Goal: Task Accomplishment & Management: Manage account settings

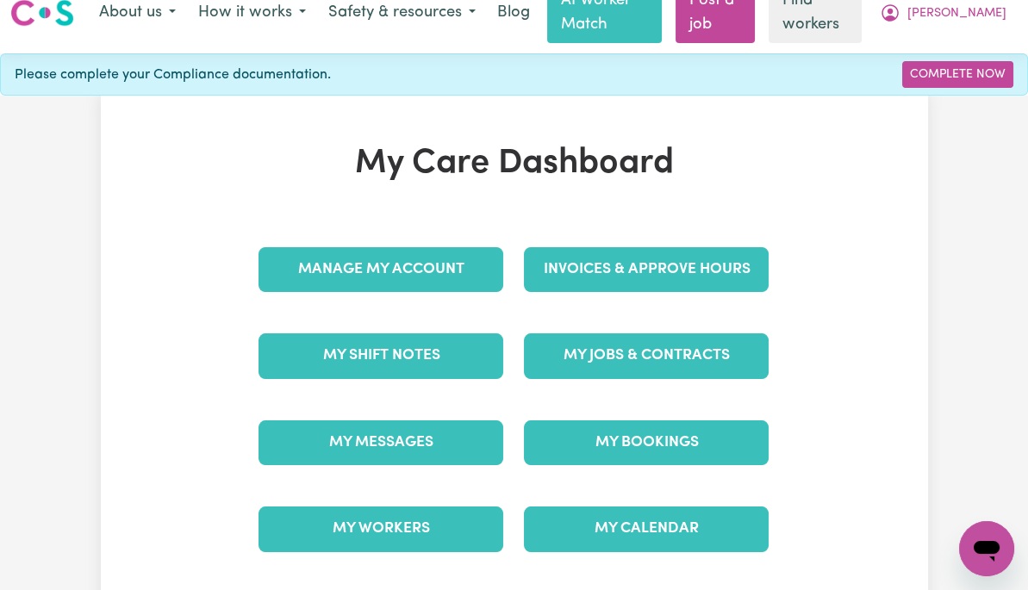
scroll to position [23, 0]
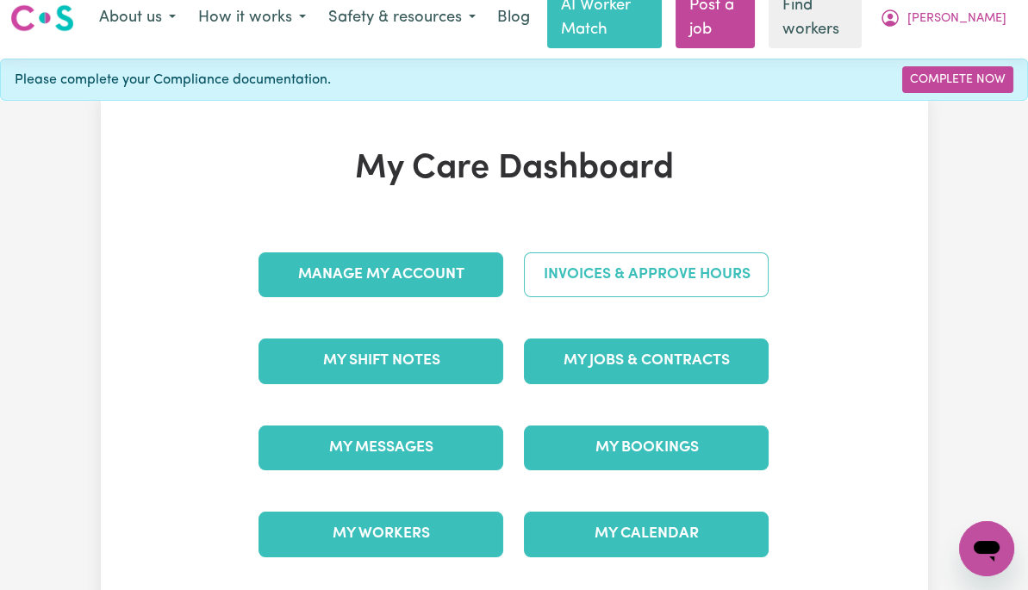
click at [733, 280] on link "Invoices & Approve Hours" at bounding box center [646, 275] width 245 height 45
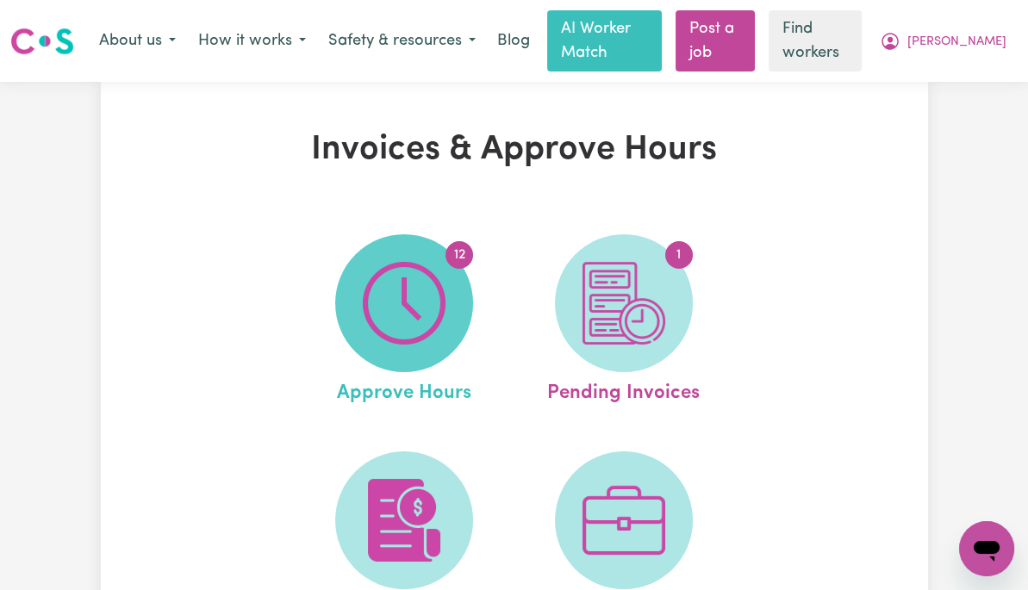
click at [405, 312] on img at bounding box center [404, 303] width 83 height 83
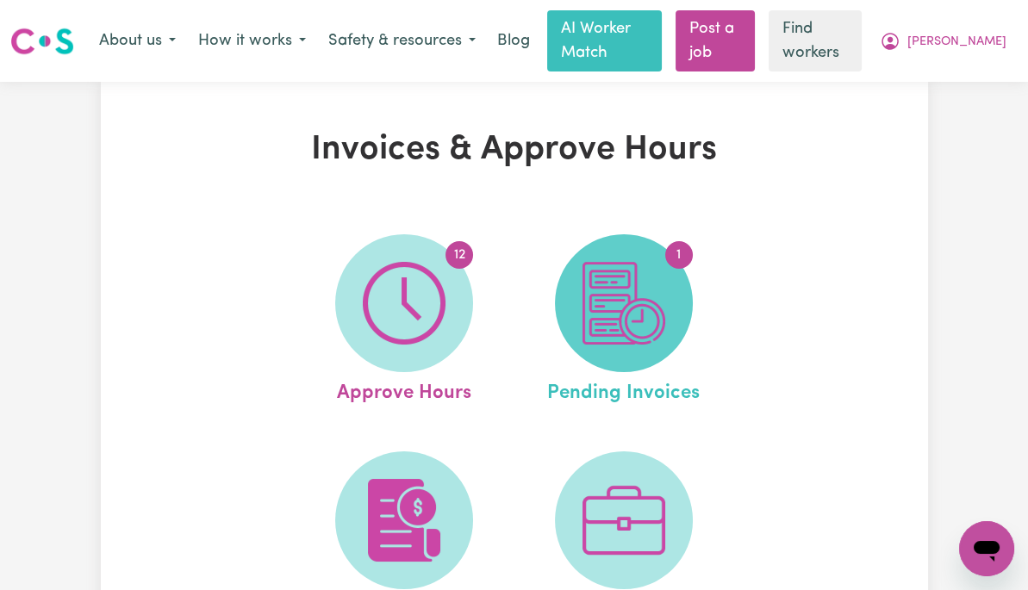
click at [640, 312] on img at bounding box center [624, 303] width 83 height 83
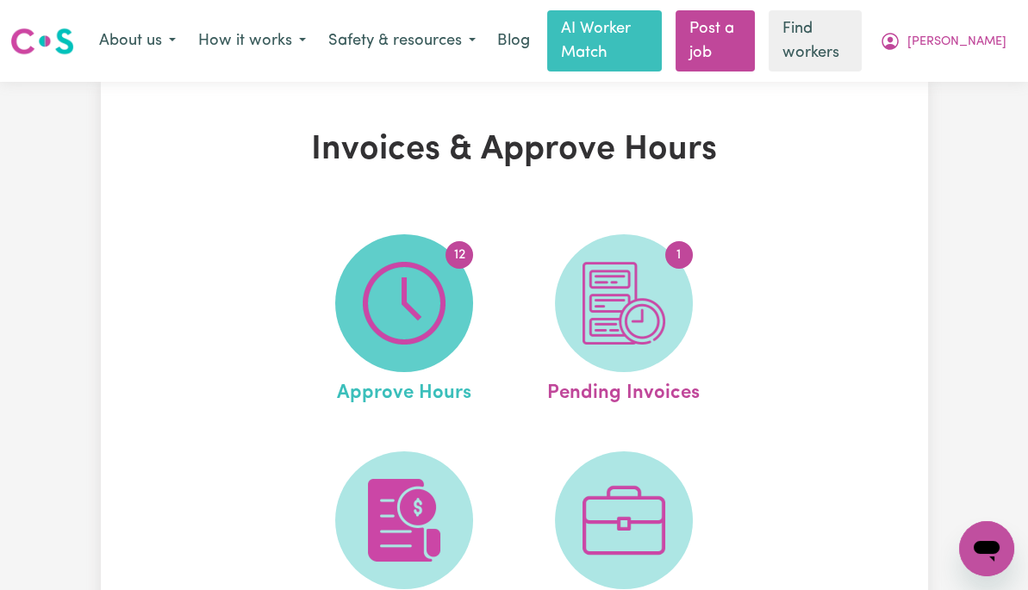
click at [396, 294] on img at bounding box center [404, 303] width 83 height 83
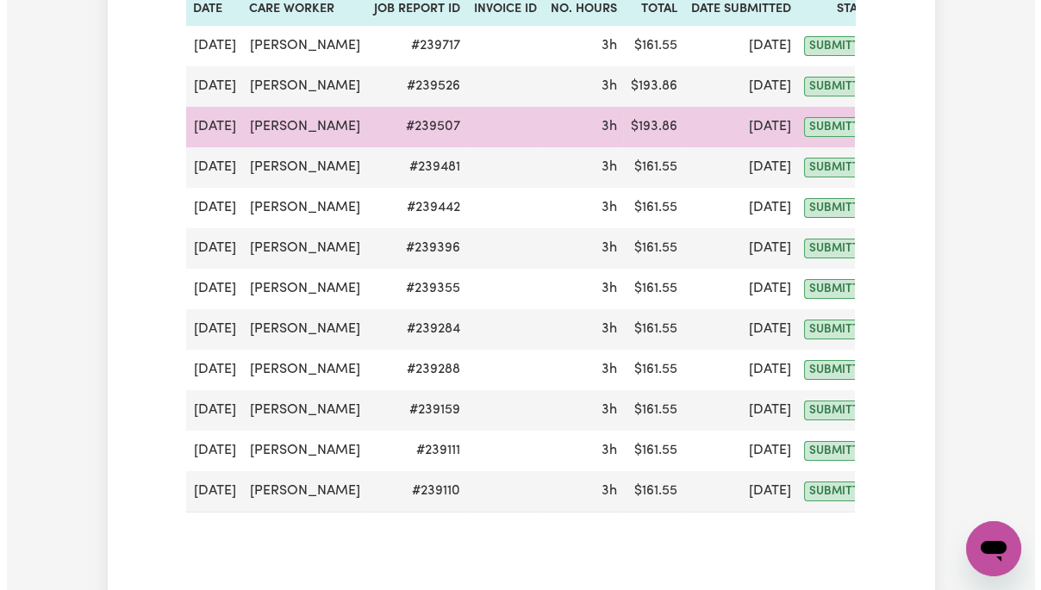
scroll to position [345, 0]
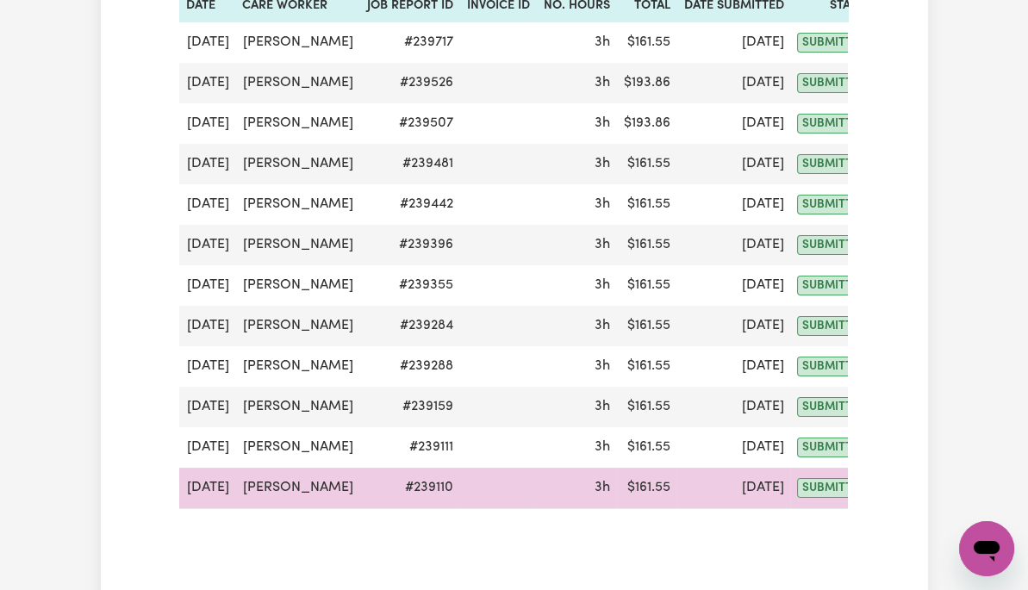
click at [888, 487] on button "Actions" at bounding box center [918, 488] width 67 height 27
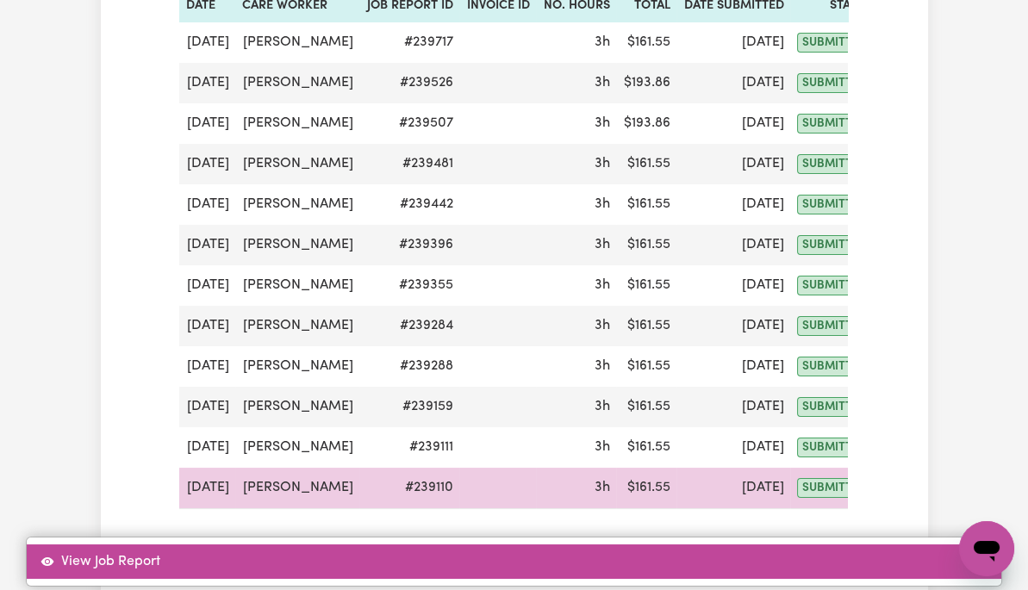
click at [900, 545] on link "View Job Report" at bounding box center [514, 562] width 975 height 34
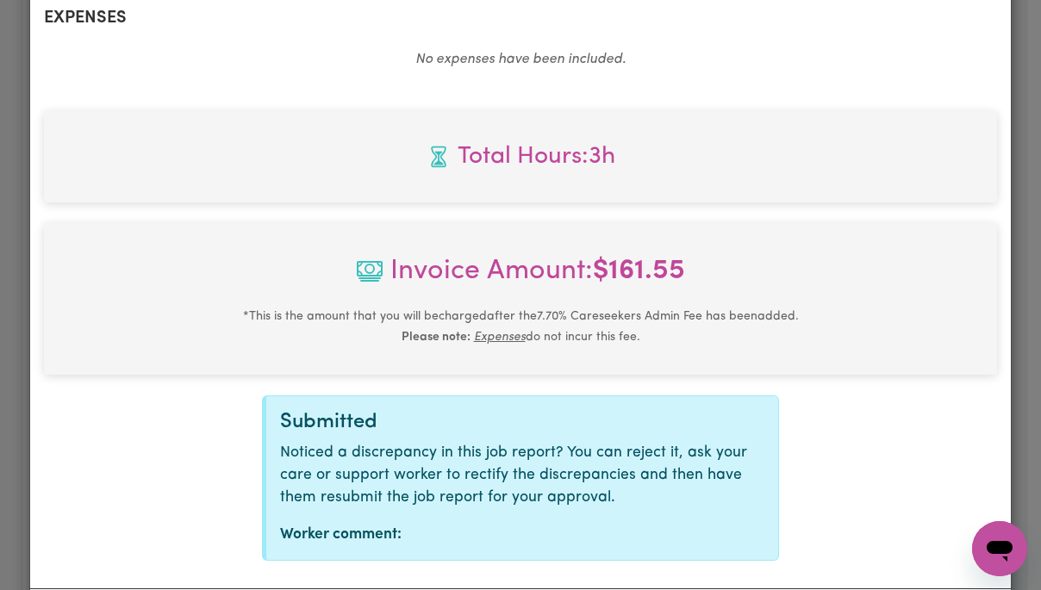
scroll to position [737, 0]
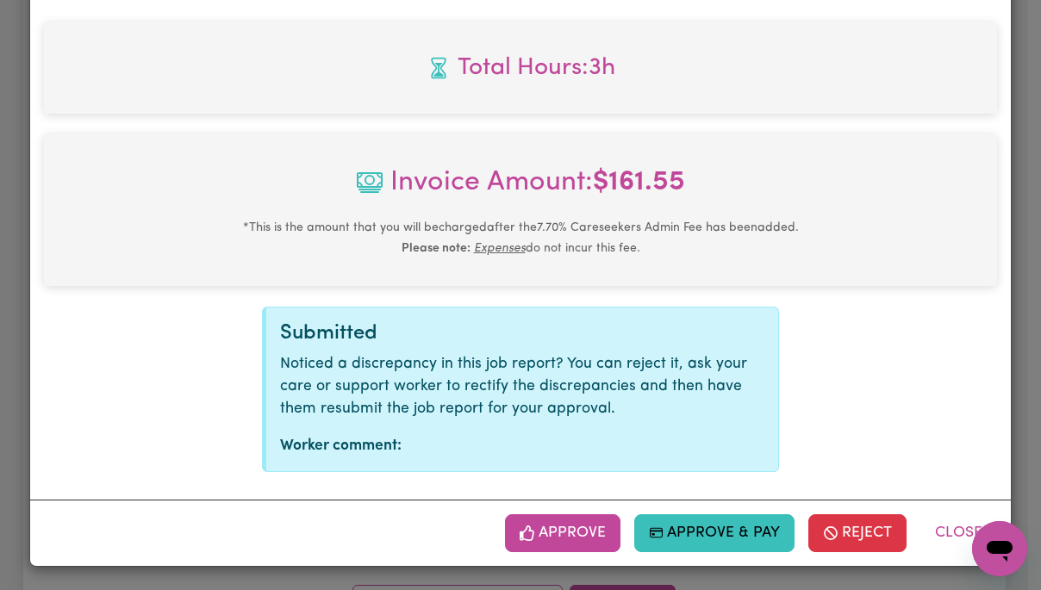
click at [565, 533] on button "Approve" at bounding box center [562, 534] width 115 height 38
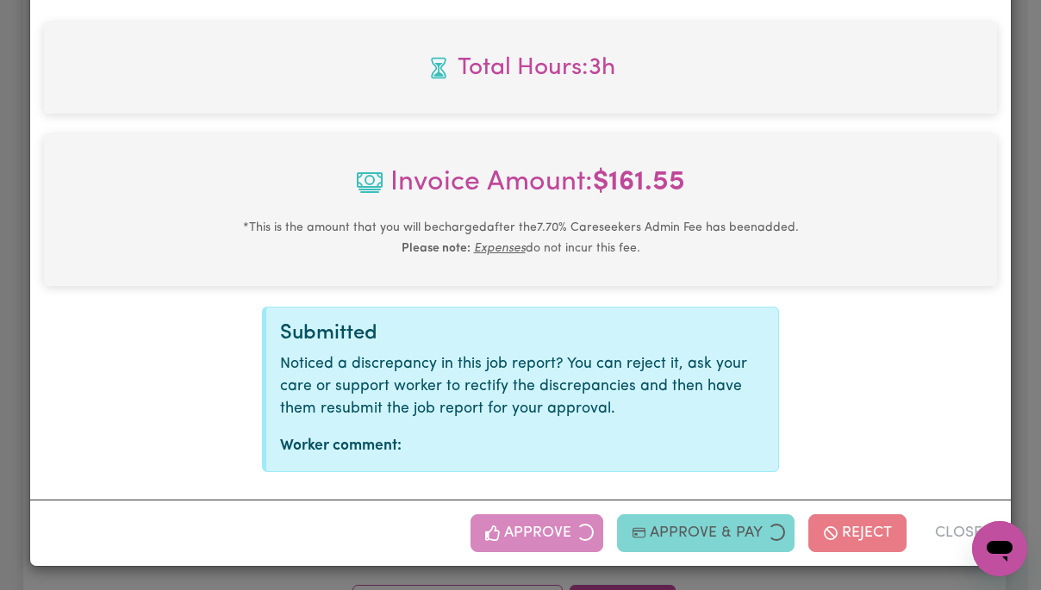
scroll to position [459, 0]
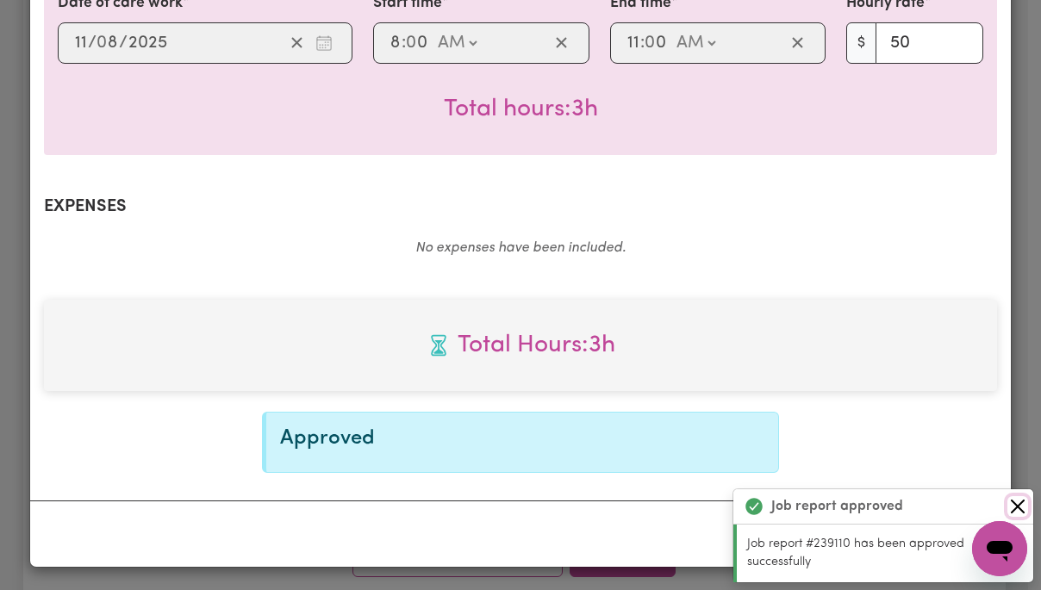
click at [1017, 509] on button "Close" at bounding box center [1018, 506] width 21 height 21
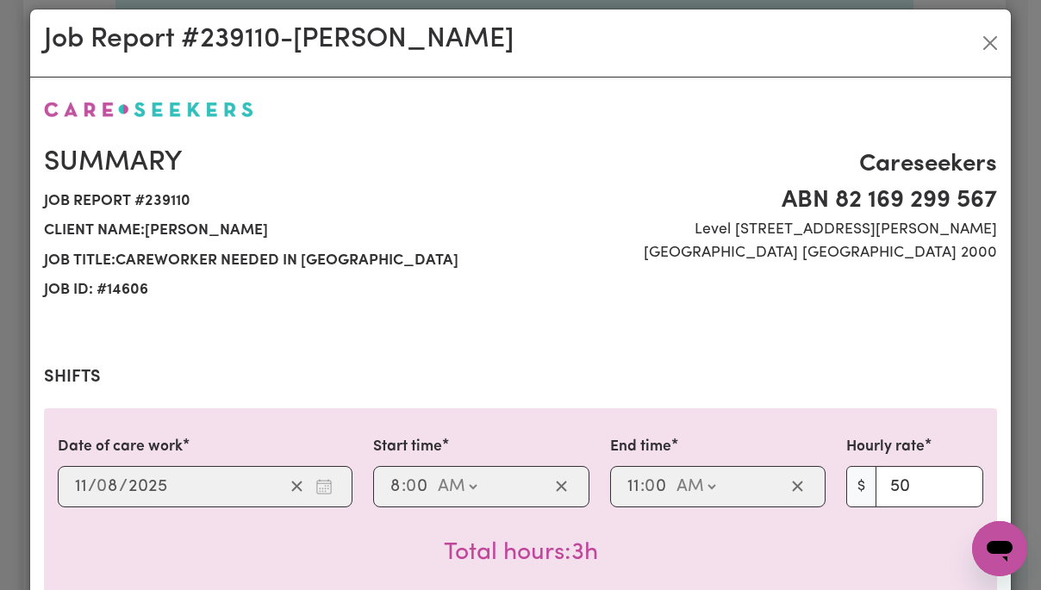
scroll to position [0, 0]
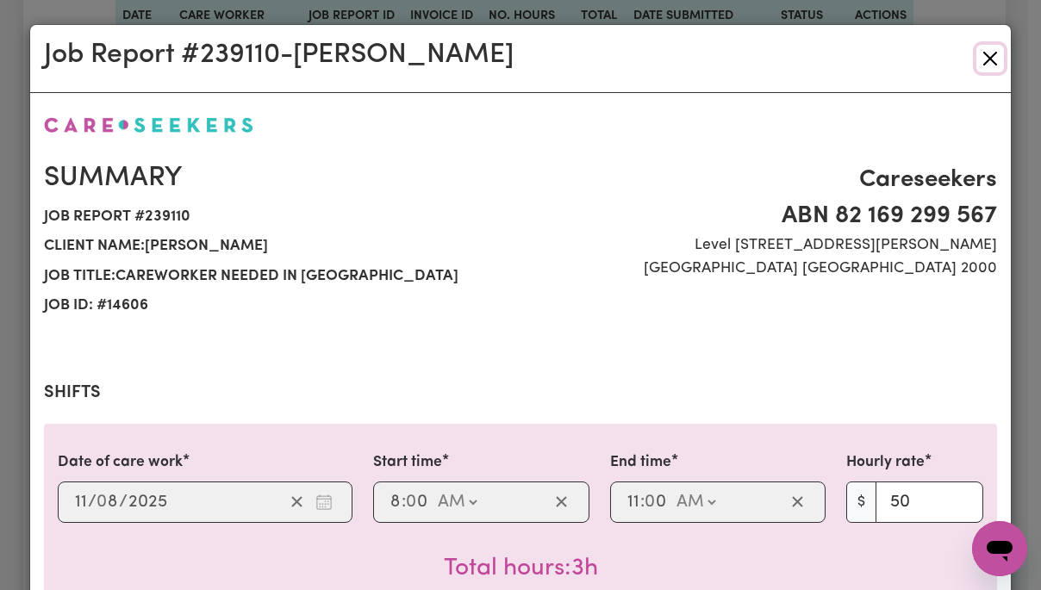
click at [987, 65] on button "Close" at bounding box center [991, 59] width 28 height 28
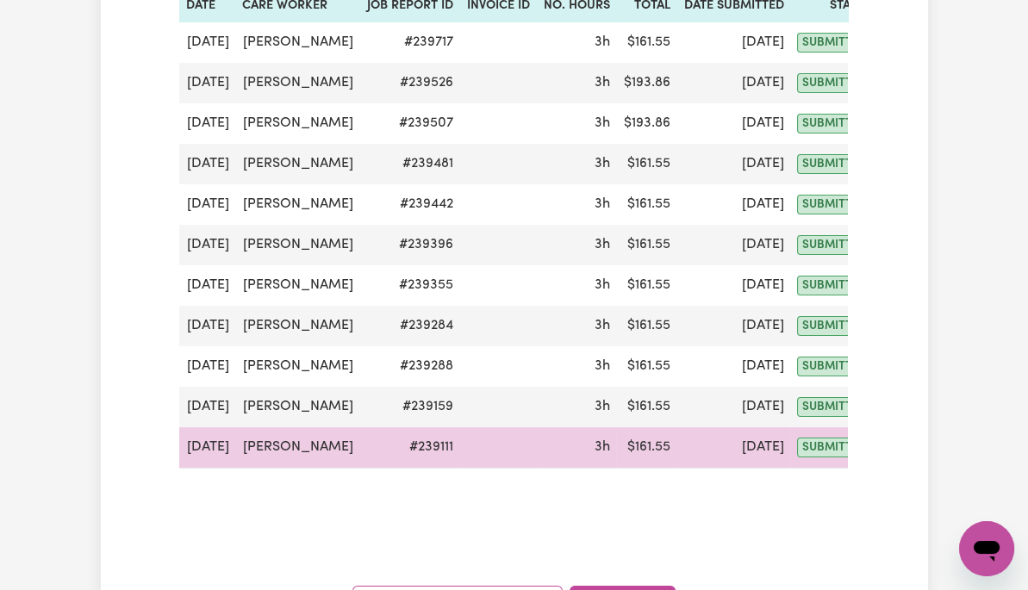
click at [885, 440] on button "Actions" at bounding box center [918, 447] width 67 height 27
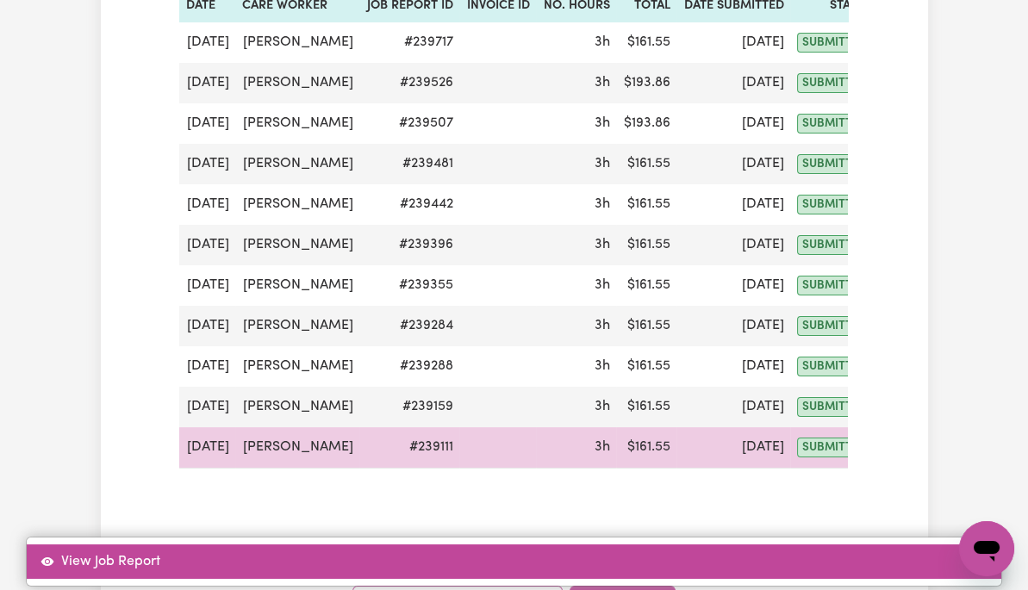
click at [905, 545] on link "View Job Report" at bounding box center [514, 562] width 975 height 34
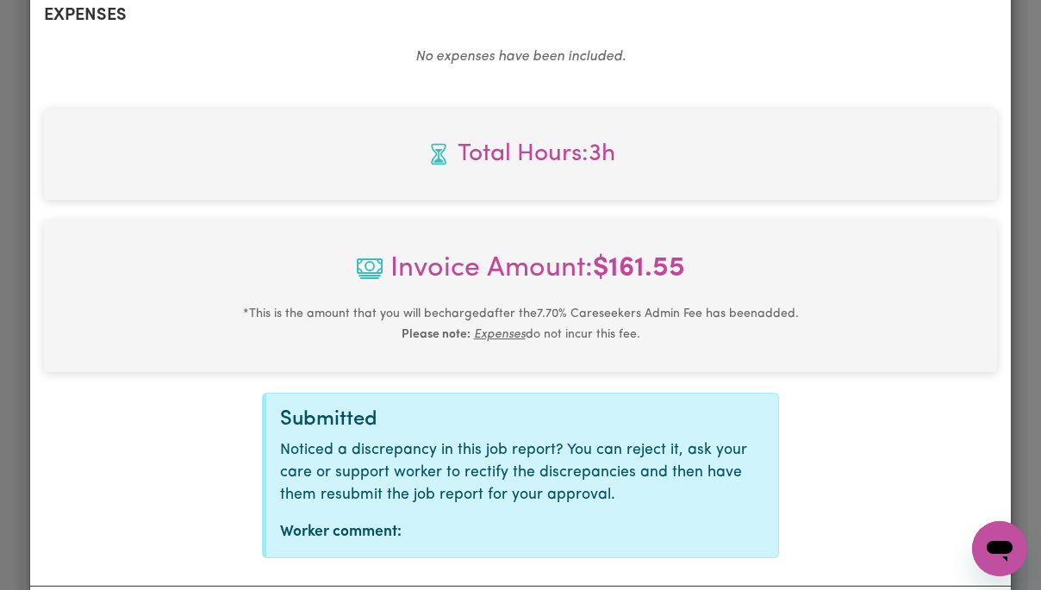
scroll to position [737, 0]
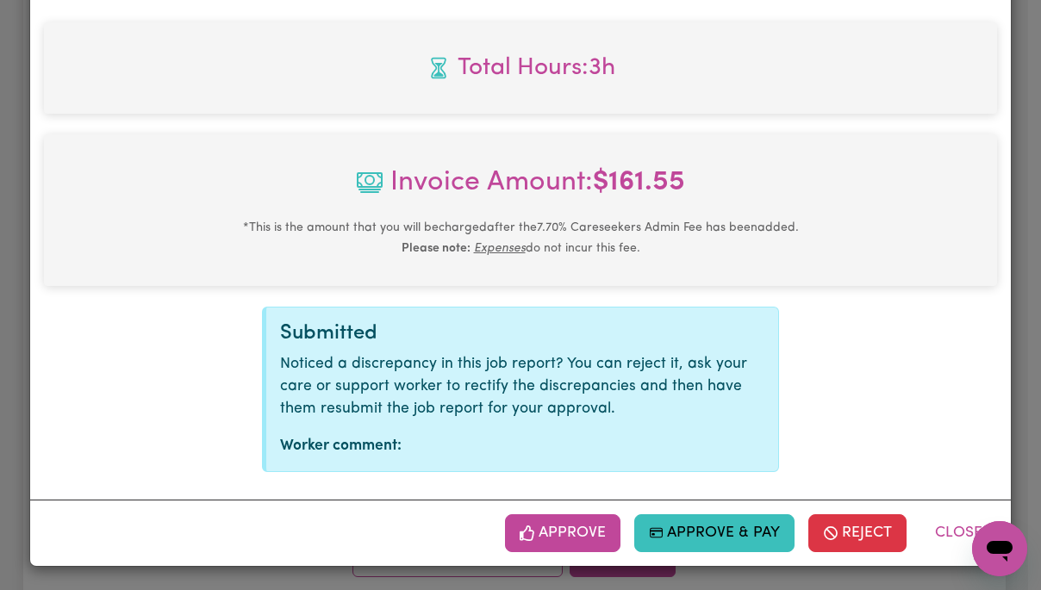
click at [571, 527] on button "Approve" at bounding box center [562, 534] width 115 height 38
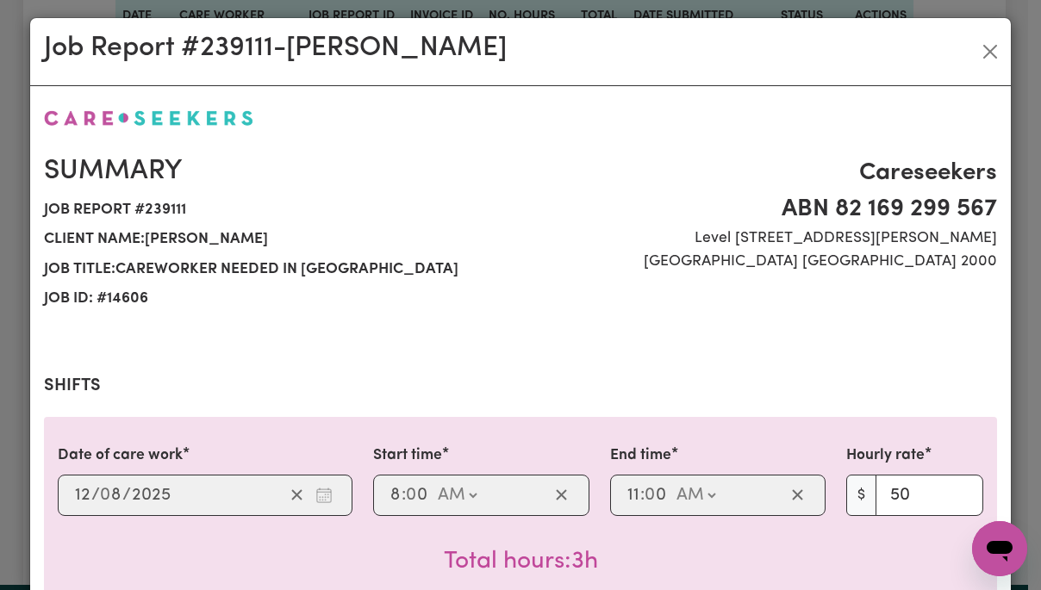
scroll to position [0, 0]
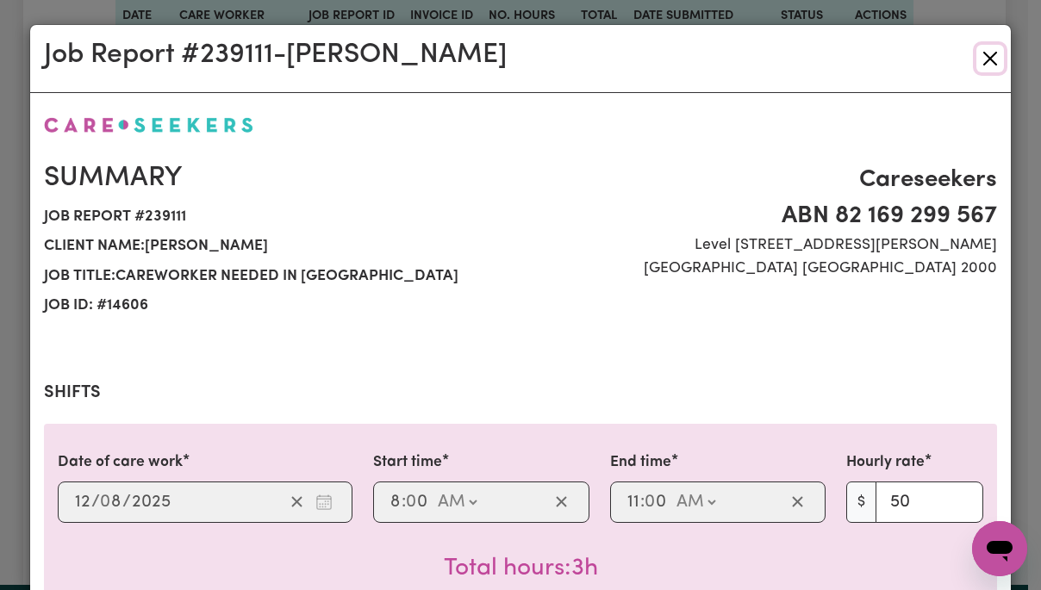
click at [986, 58] on button "Close" at bounding box center [991, 59] width 28 height 28
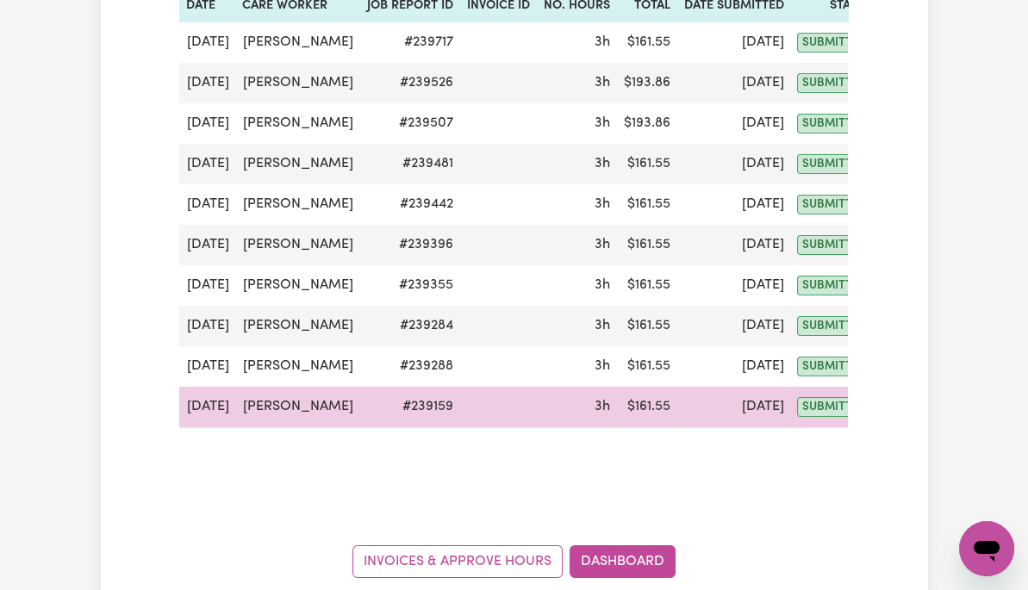
click at [889, 408] on button "Actions" at bounding box center [918, 407] width 67 height 27
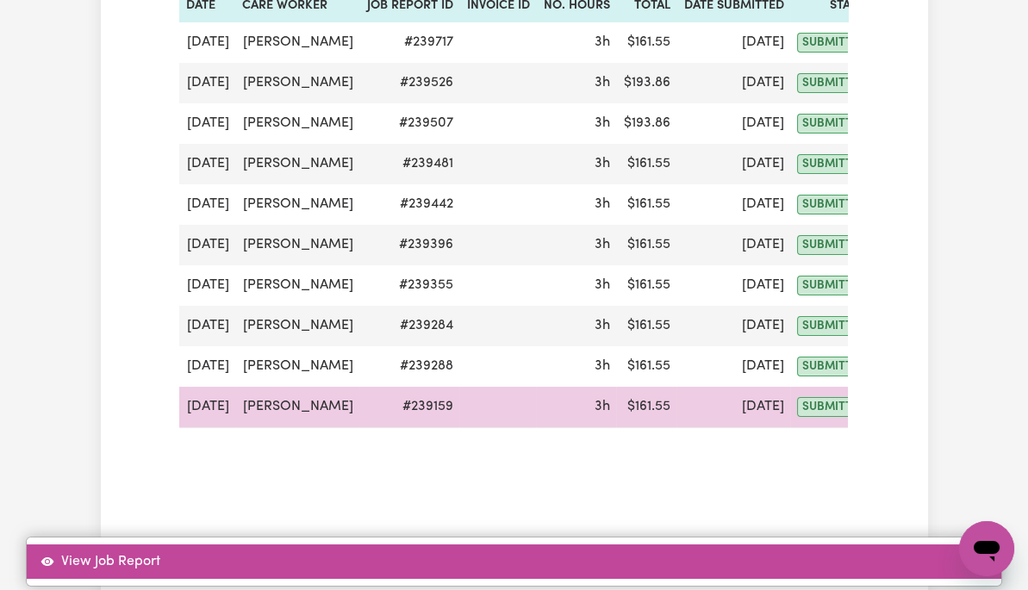
click at [923, 545] on link "View Job Report" at bounding box center [514, 562] width 975 height 34
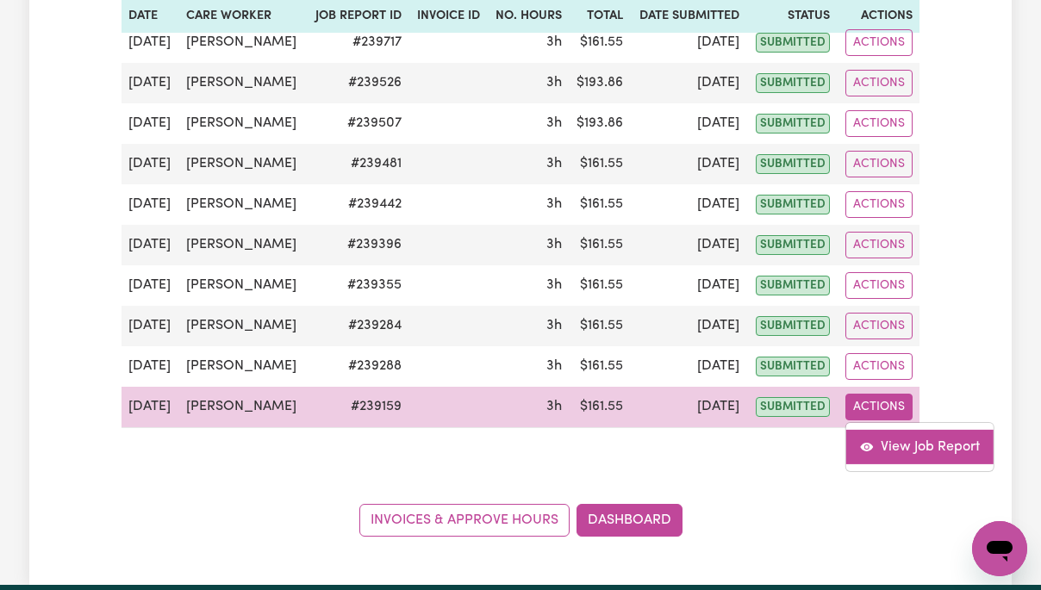
select select "pm"
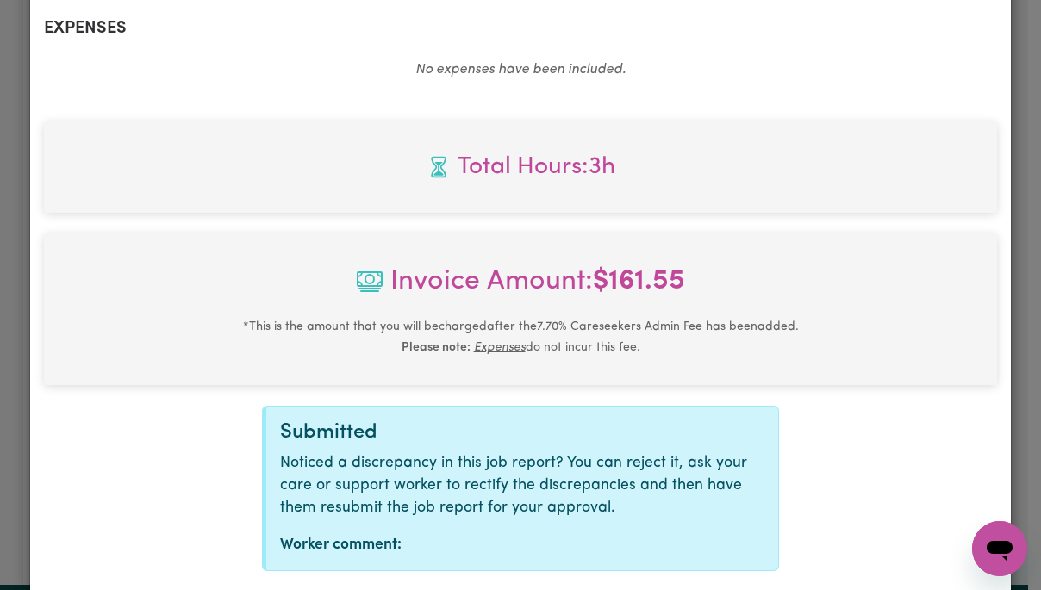
scroll to position [737, 0]
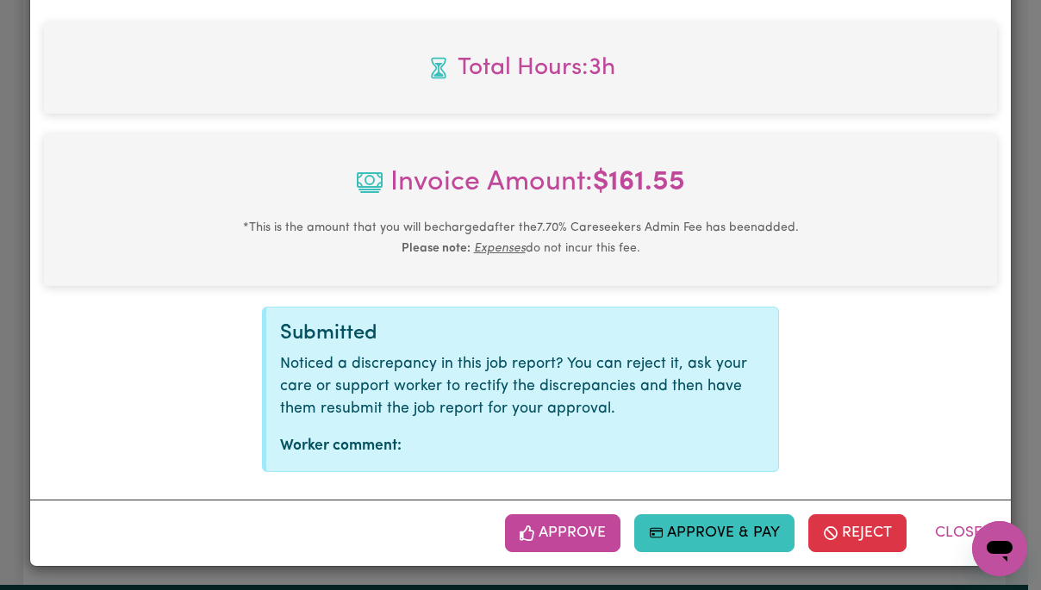
click at [580, 528] on button "Approve" at bounding box center [562, 534] width 115 height 38
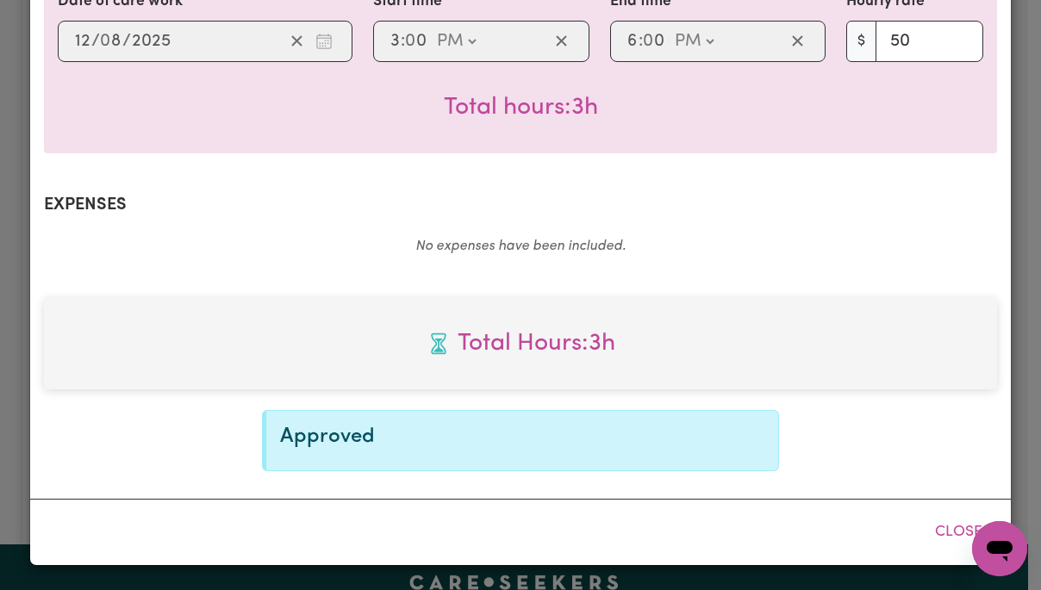
scroll to position [459, 0]
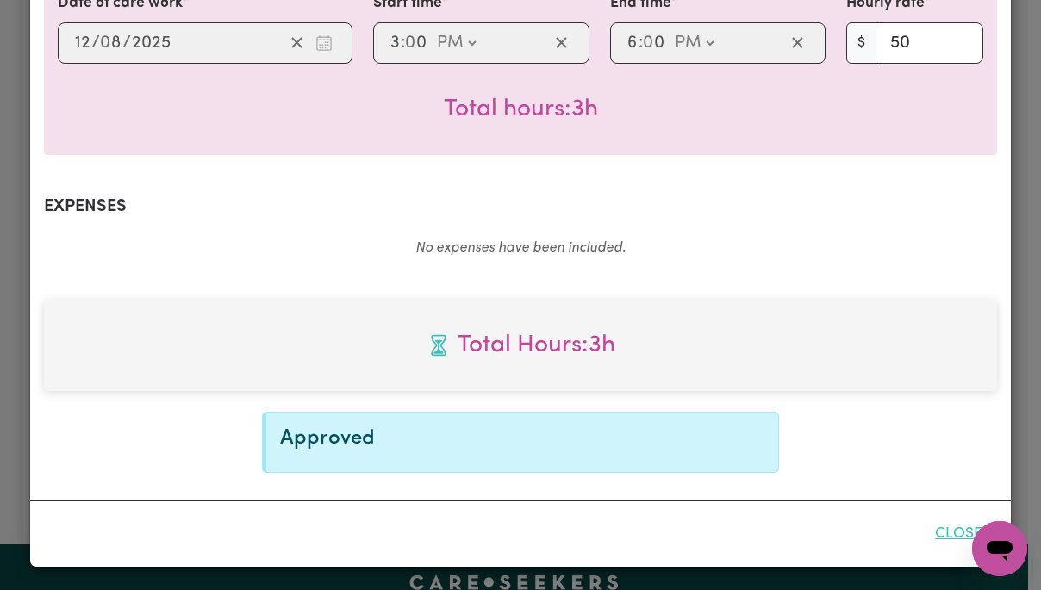
click at [953, 532] on button "Close" at bounding box center [959, 534] width 77 height 38
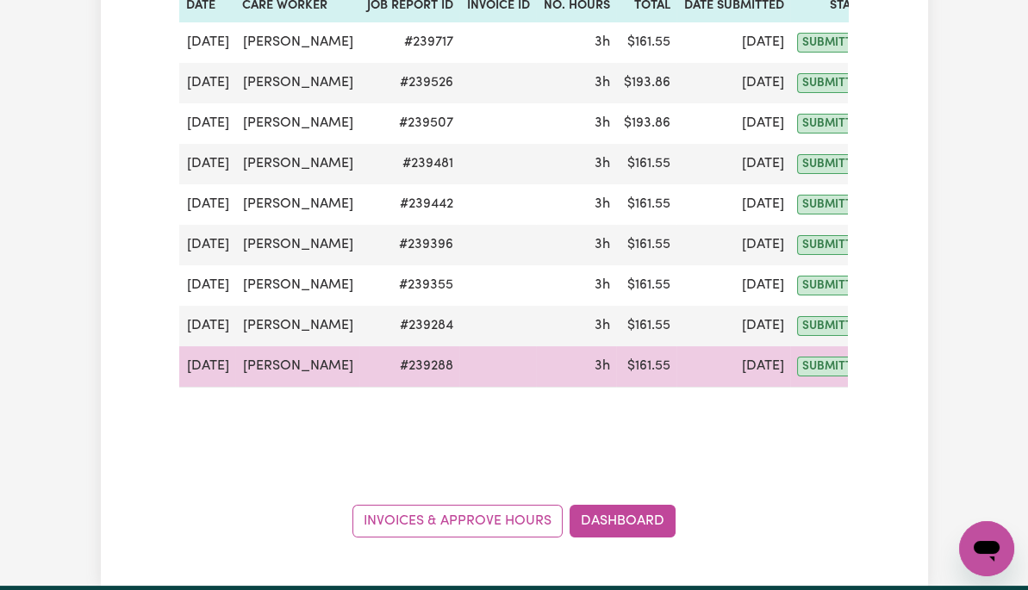
click at [886, 365] on button "Actions" at bounding box center [918, 366] width 67 height 27
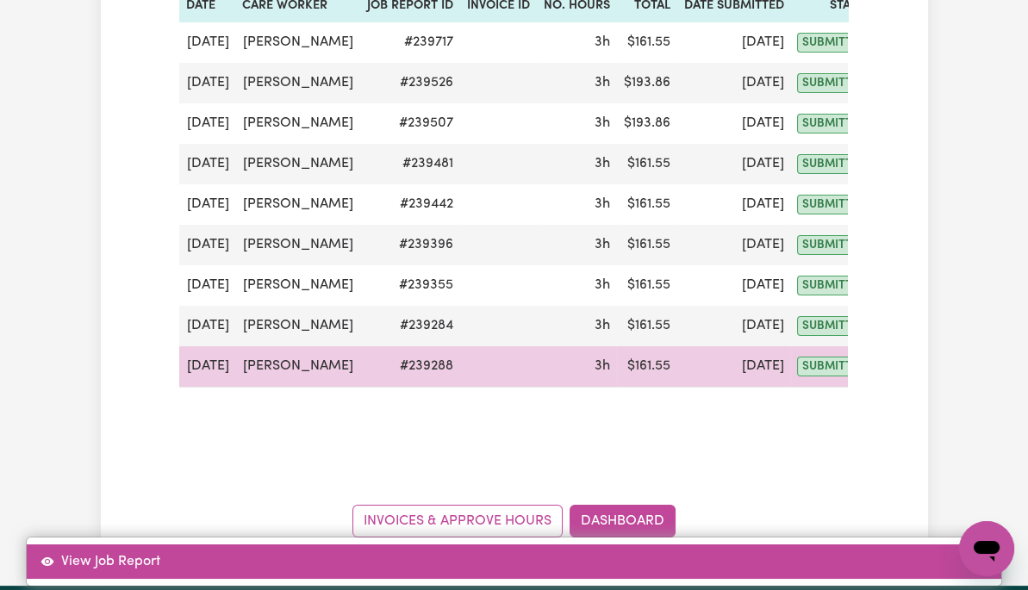
click at [936, 545] on link "View Job Report" at bounding box center [514, 562] width 975 height 34
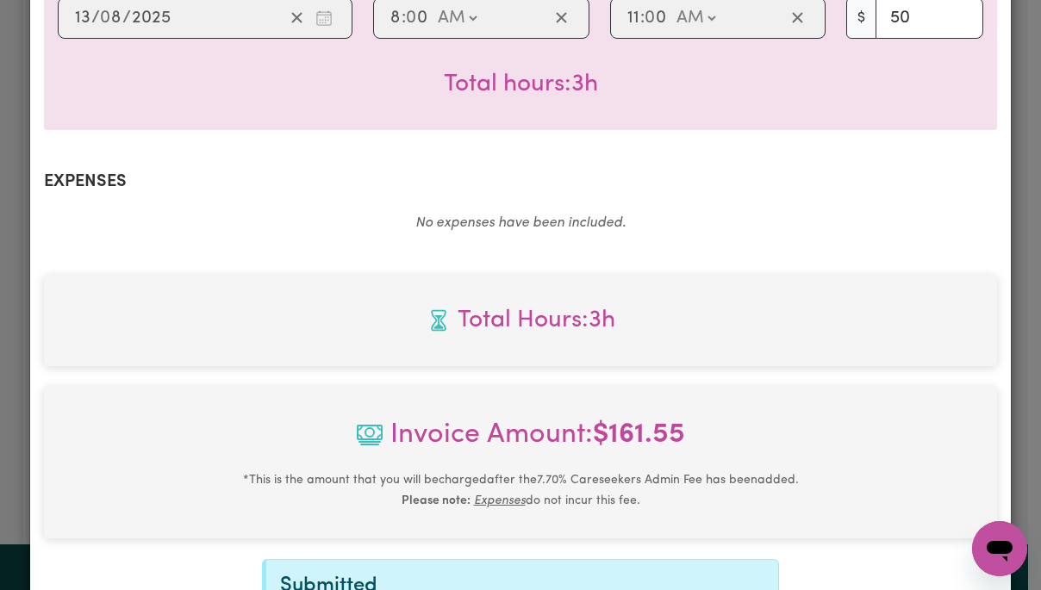
scroll to position [737, 0]
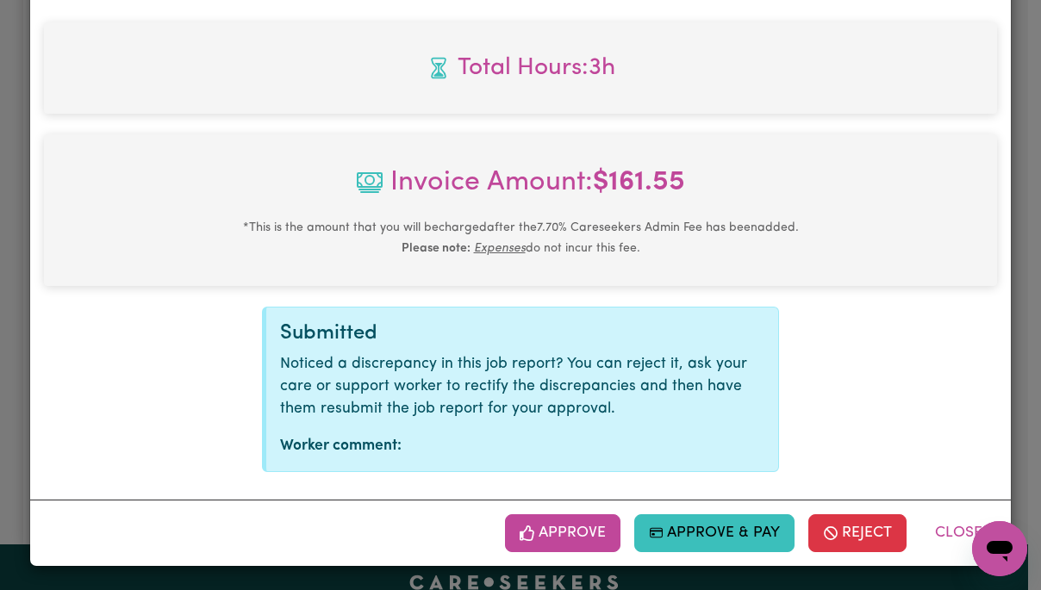
click at [580, 537] on button "Approve" at bounding box center [562, 534] width 115 height 38
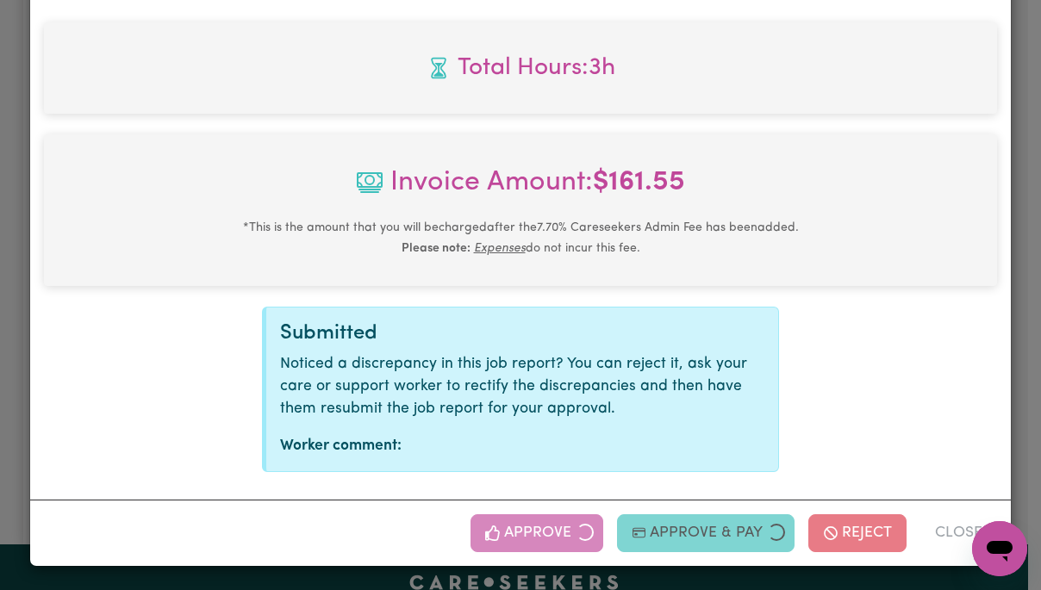
scroll to position [459, 0]
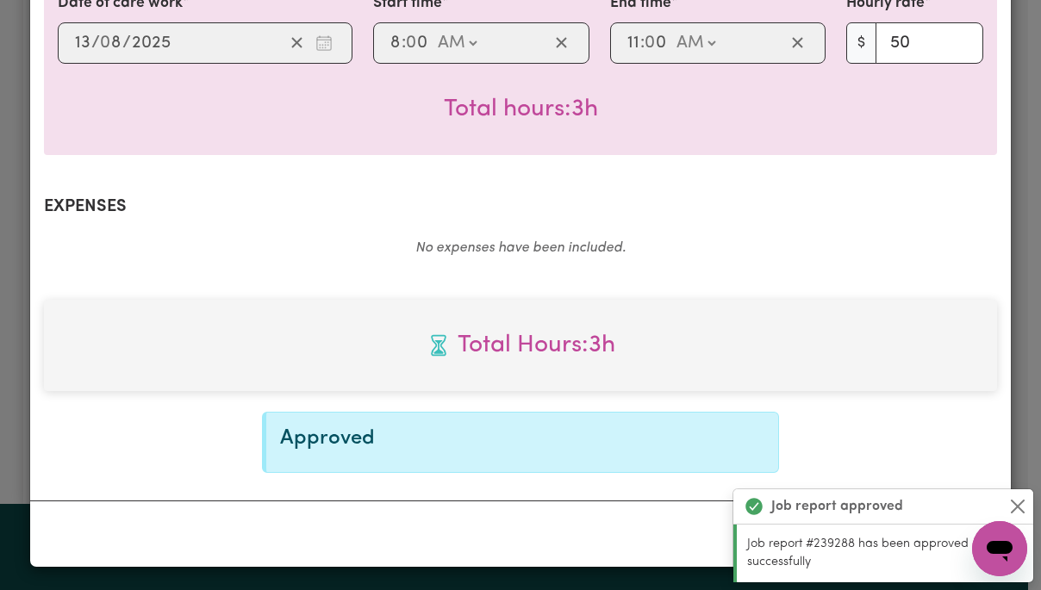
click at [1019, 508] on button "Close" at bounding box center [1018, 506] width 21 height 21
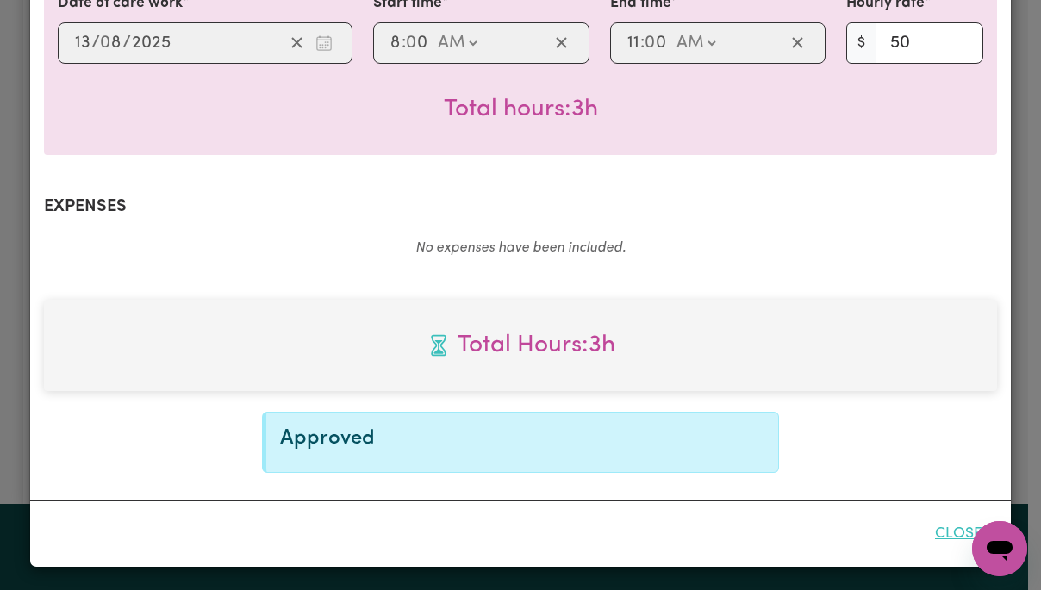
click at [952, 535] on button "Close" at bounding box center [959, 534] width 77 height 38
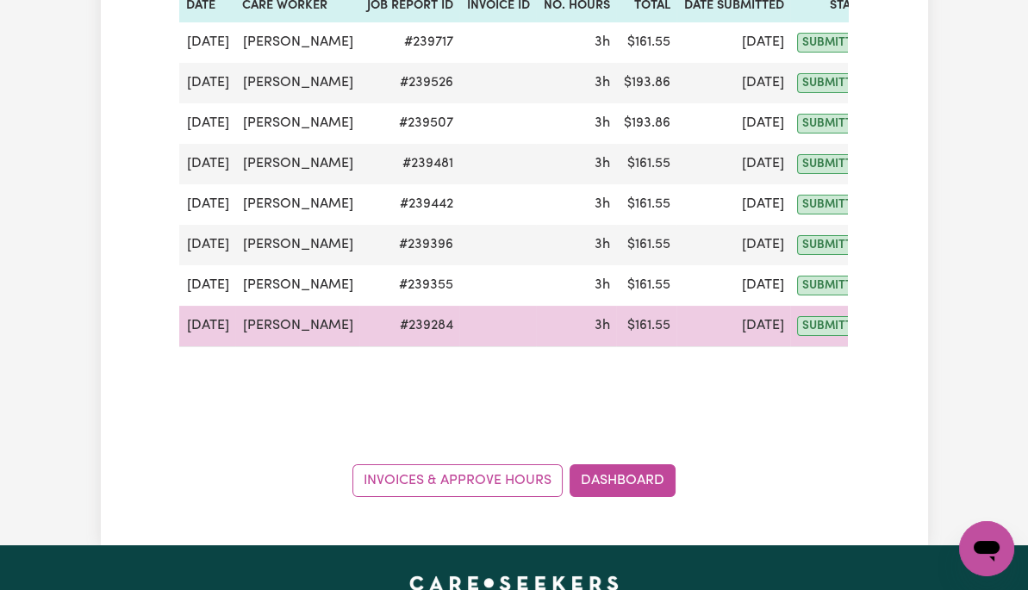
click at [891, 319] on button "Actions" at bounding box center [918, 326] width 67 height 27
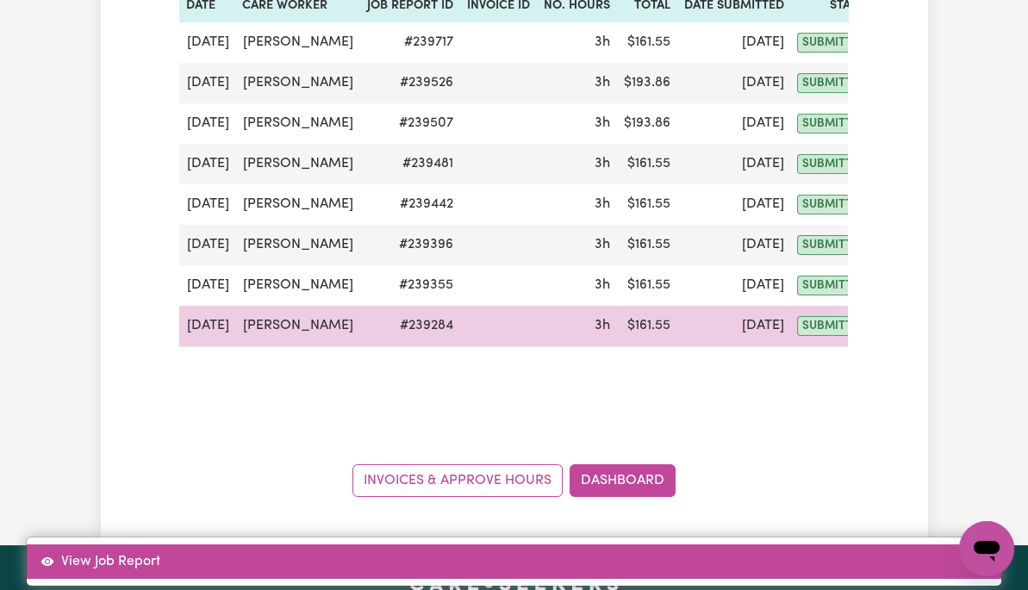
click at [919, 545] on link "View Job Report" at bounding box center [514, 562] width 975 height 34
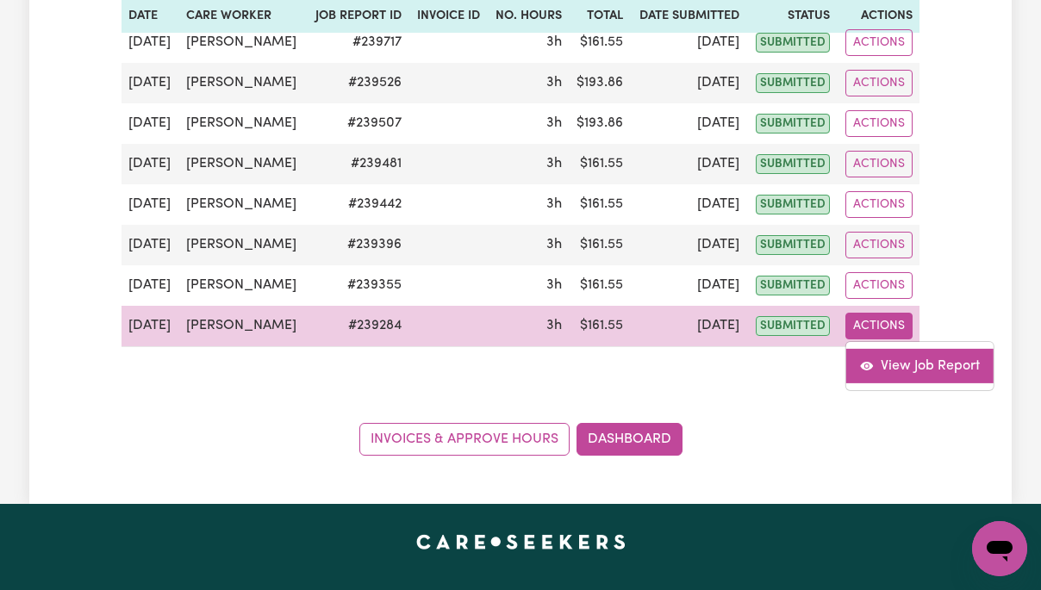
select select "pm"
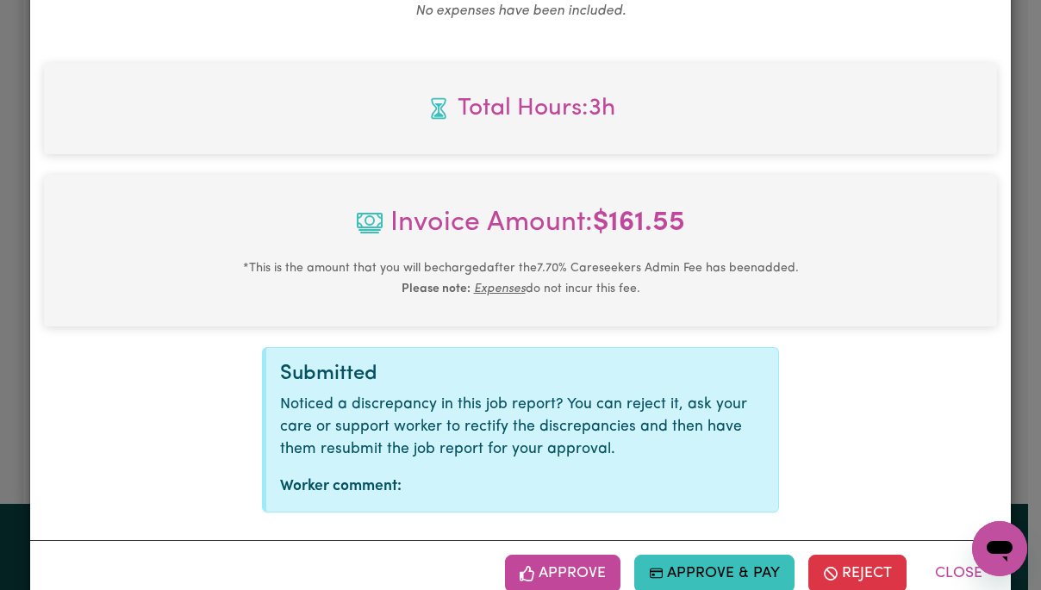
scroll to position [737, 0]
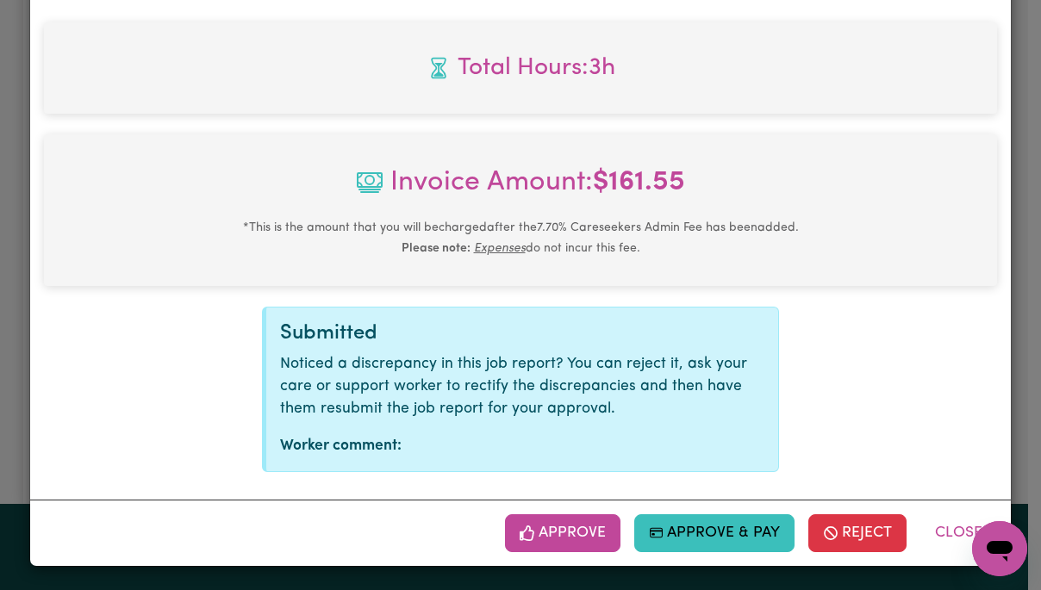
click at [574, 534] on button "Approve" at bounding box center [562, 534] width 115 height 38
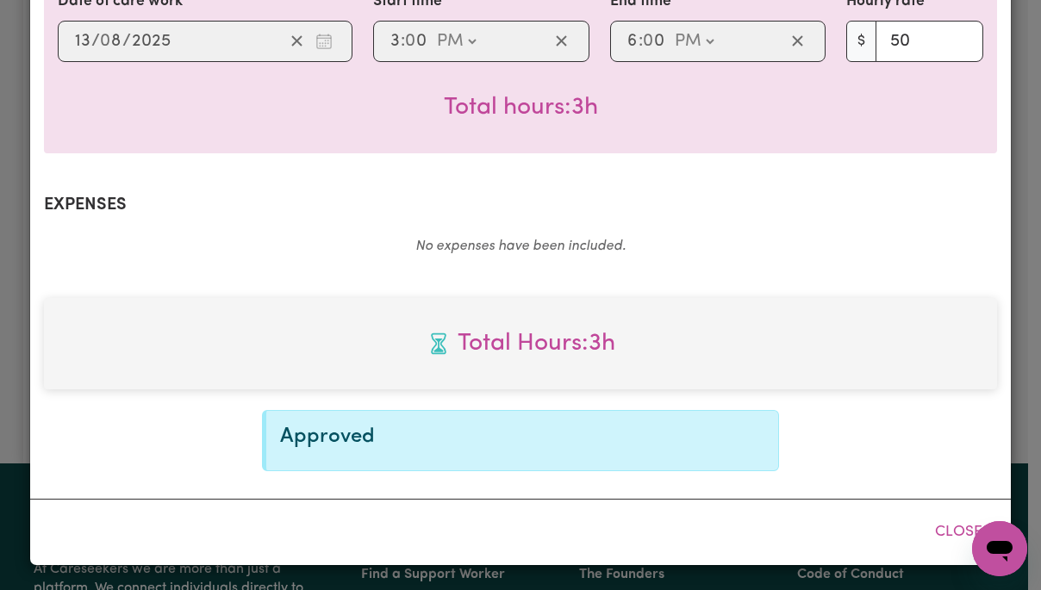
scroll to position [459, 0]
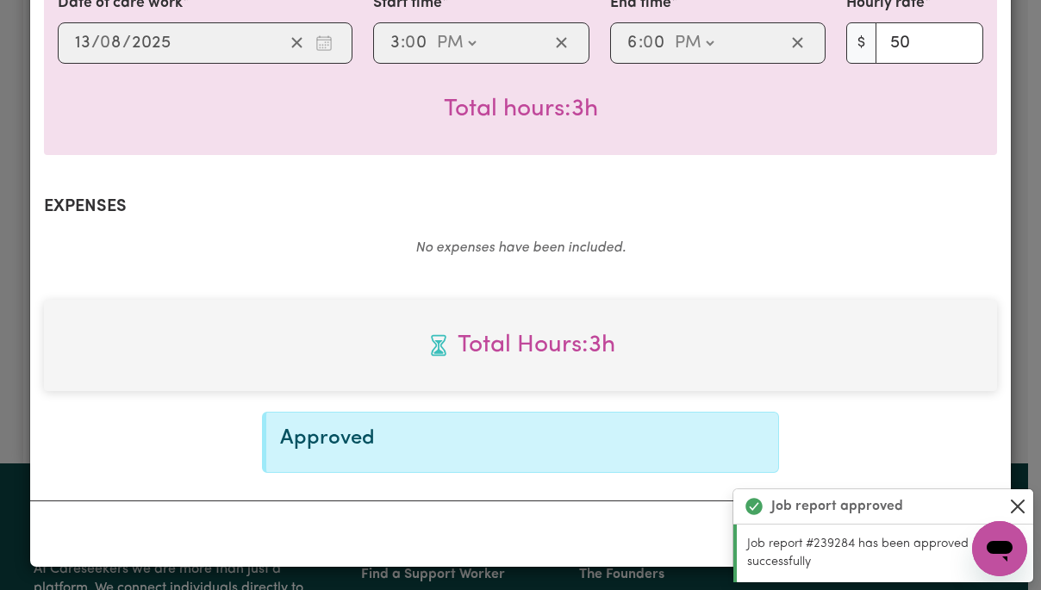
click at [1017, 502] on button "Close" at bounding box center [1018, 506] width 21 height 21
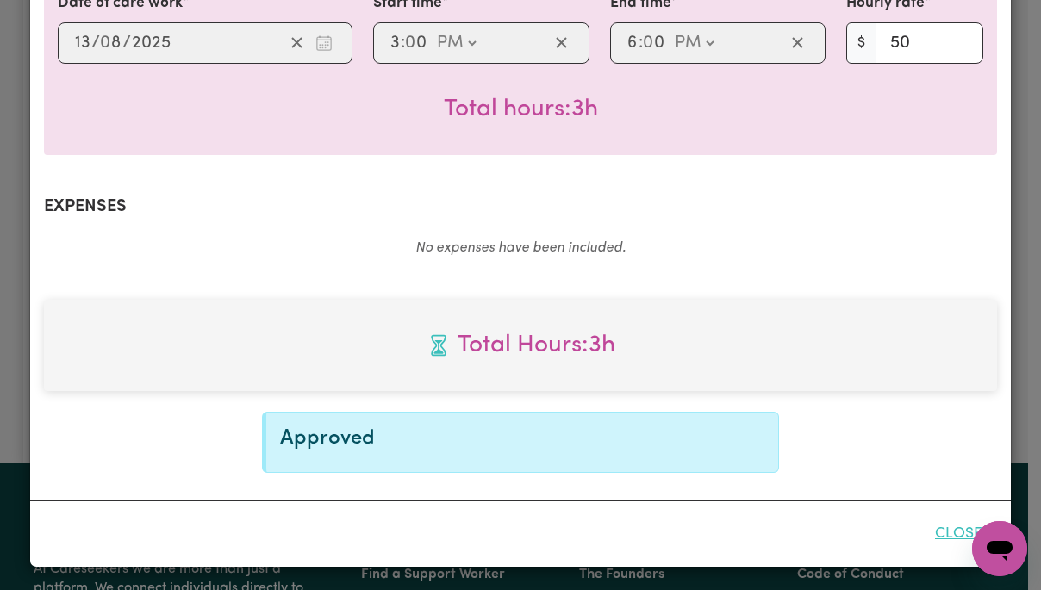
click at [953, 533] on button "Close" at bounding box center [959, 534] width 77 height 38
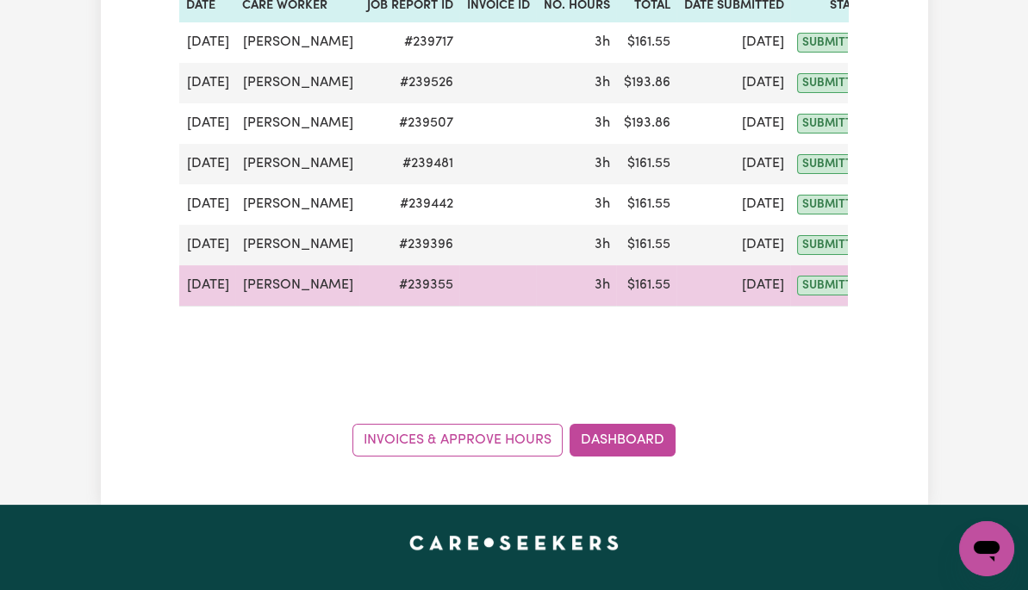
click at [885, 282] on button "Actions" at bounding box center [918, 285] width 67 height 27
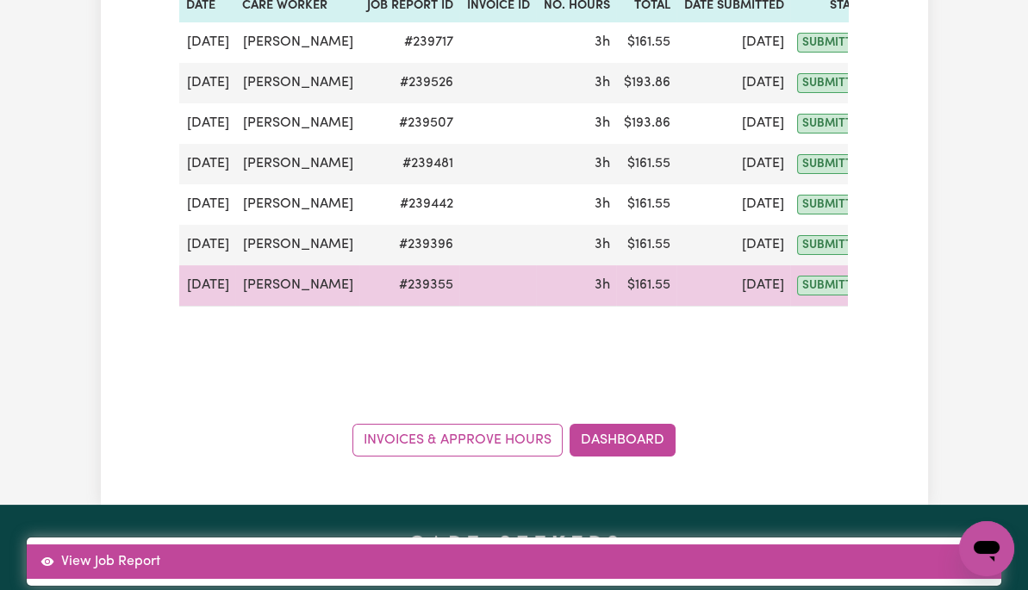
click at [938, 545] on link "View Job Report" at bounding box center [514, 562] width 975 height 34
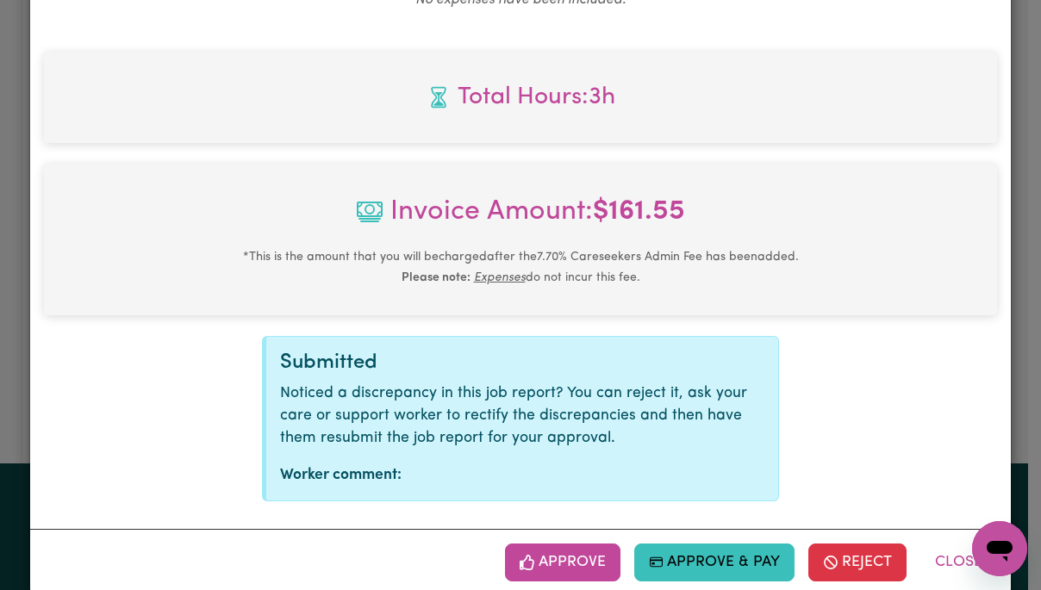
scroll to position [737, 0]
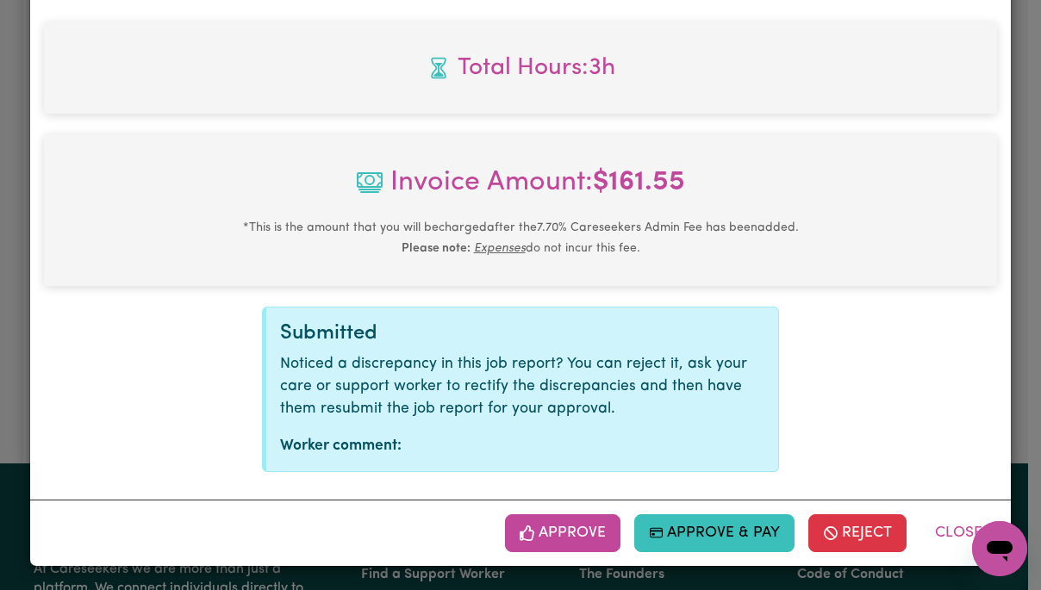
click at [579, 534] on button "Approve" at bounding box center [562, 534] width 115 height 38
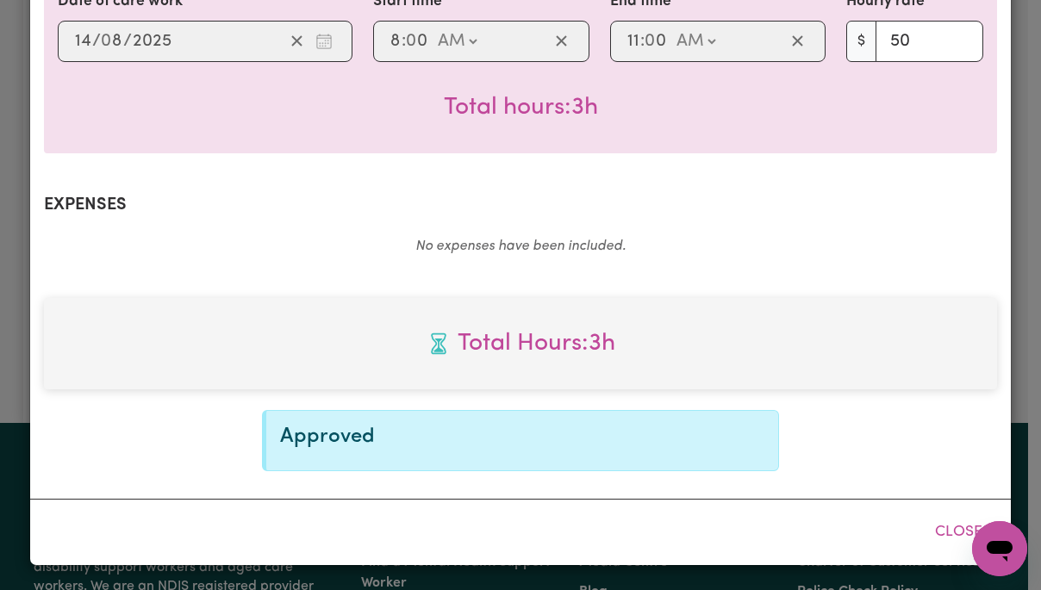
scroll to position [459, 0]
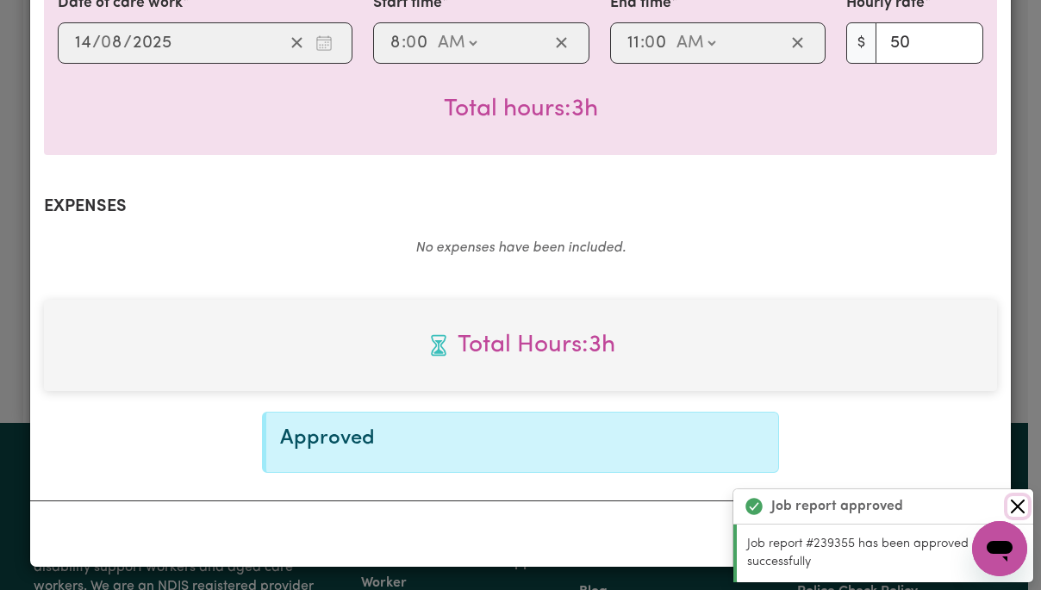
click at [1018, 507] on button "Close" at bounding box center [1018, 506] width 21 height 21
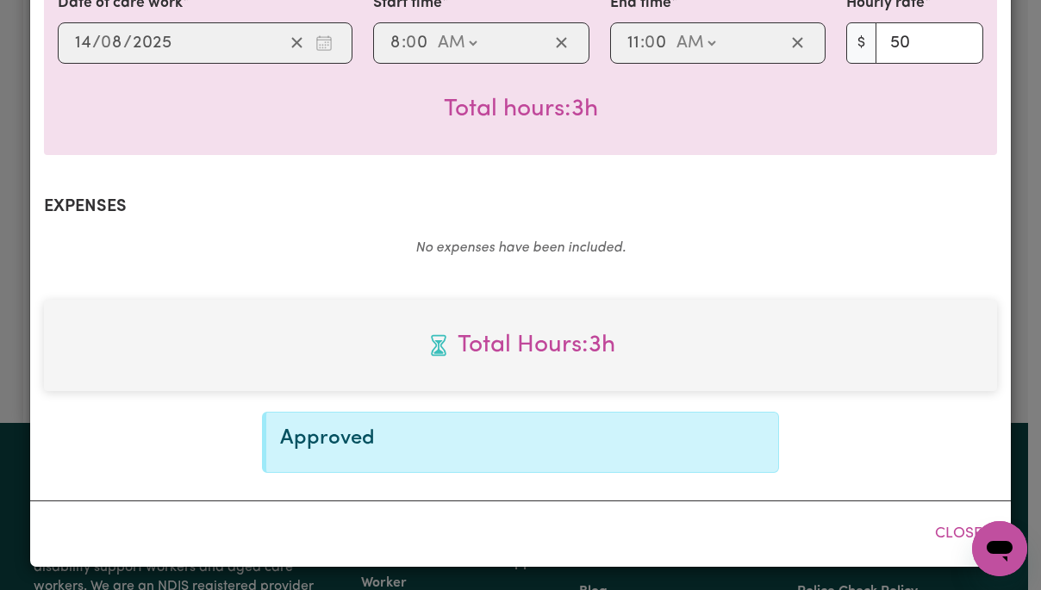
click at [957, 533] on button "Close" at bounding box center [959, 534] width 77 height 38
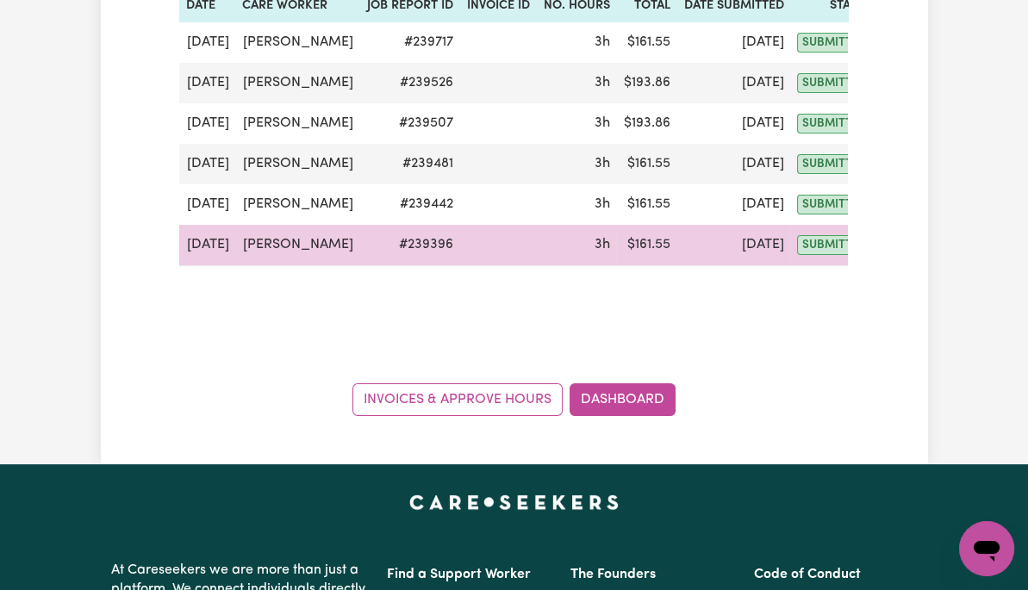
click at [886, 244] on button "Actions" at bounding box center [918, 245] width 67 height 27
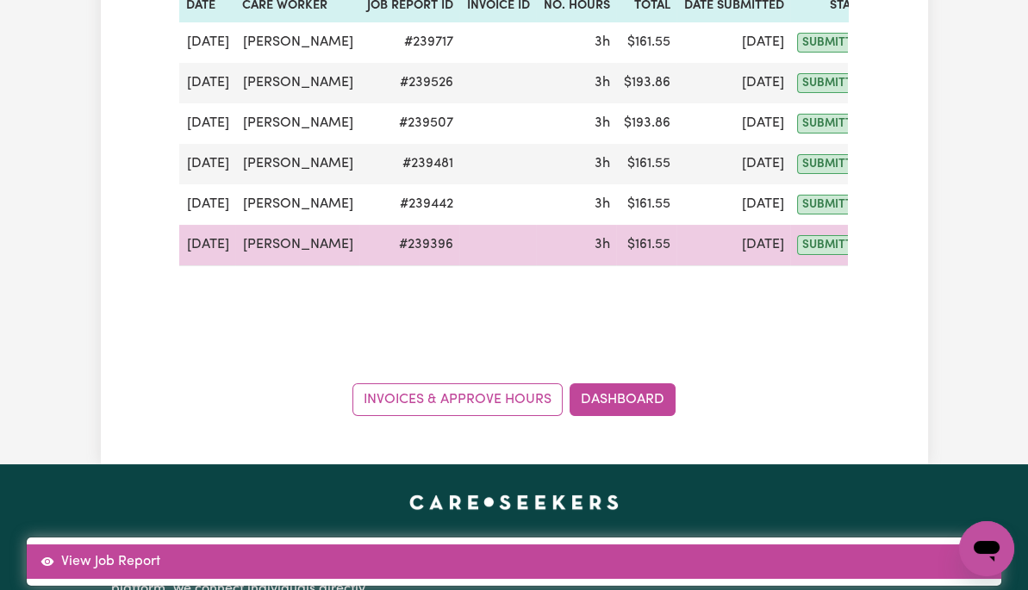
click at [935, 545] on link "View Job Report" at bounding box center [514, 562] width 975 height 34
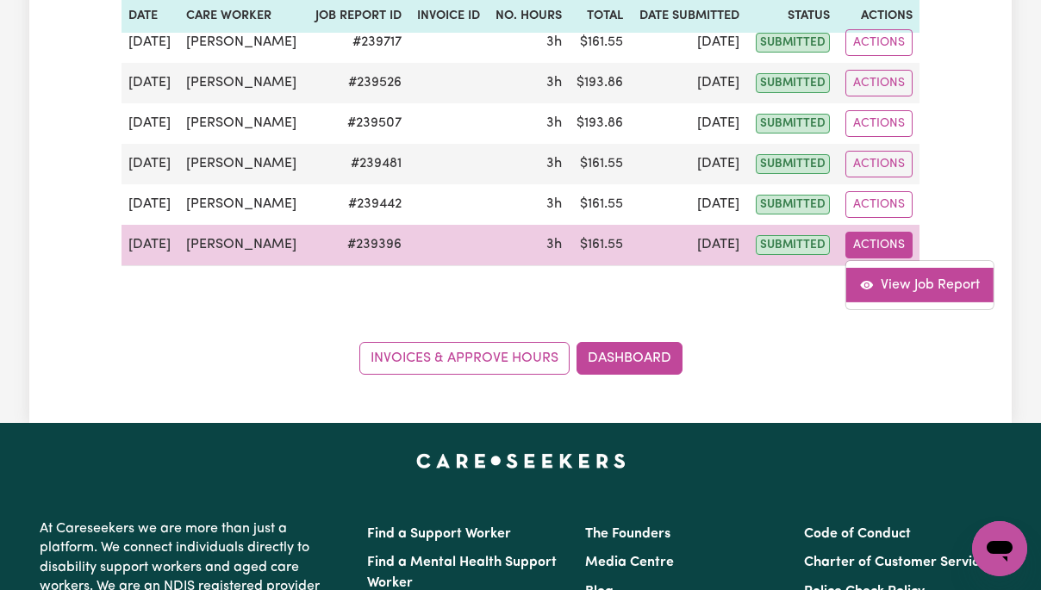
select select "pm"
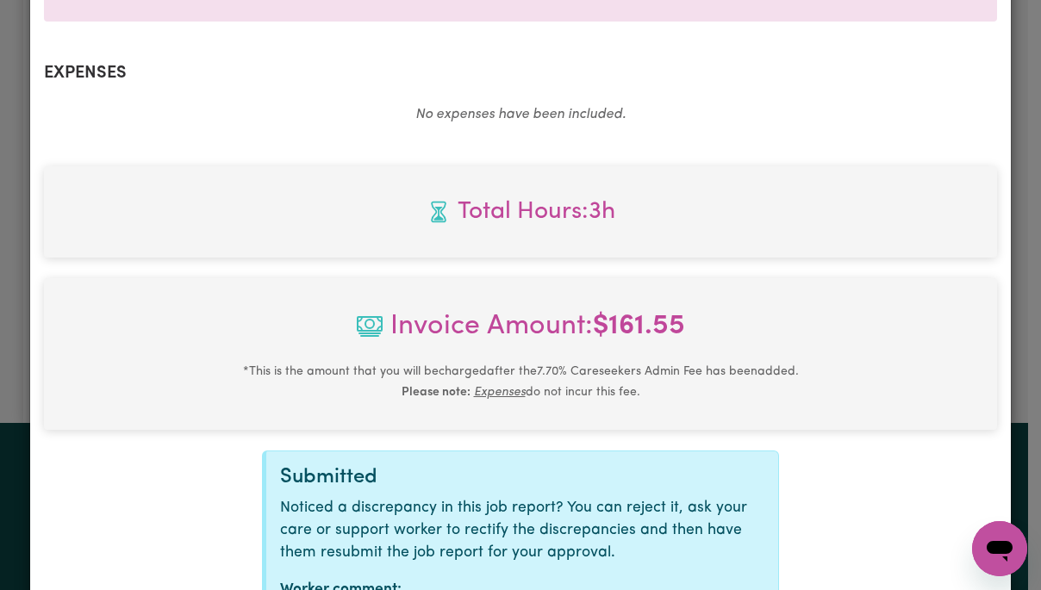
scroll to position [737, 0]
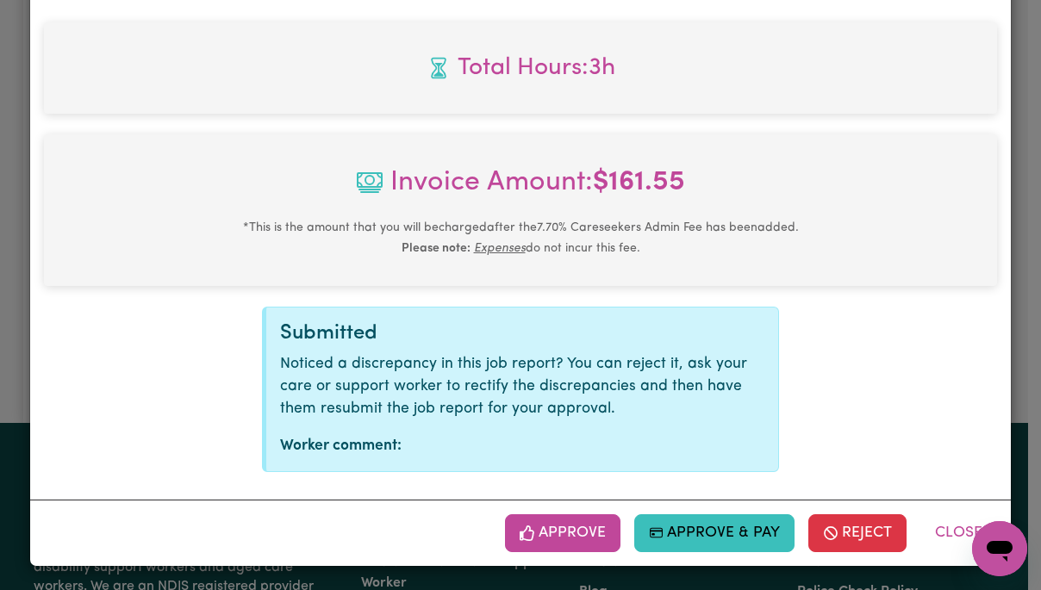
click at [582, 531] on button "Approve" at bounding box center [562, 534] width 115 height 38
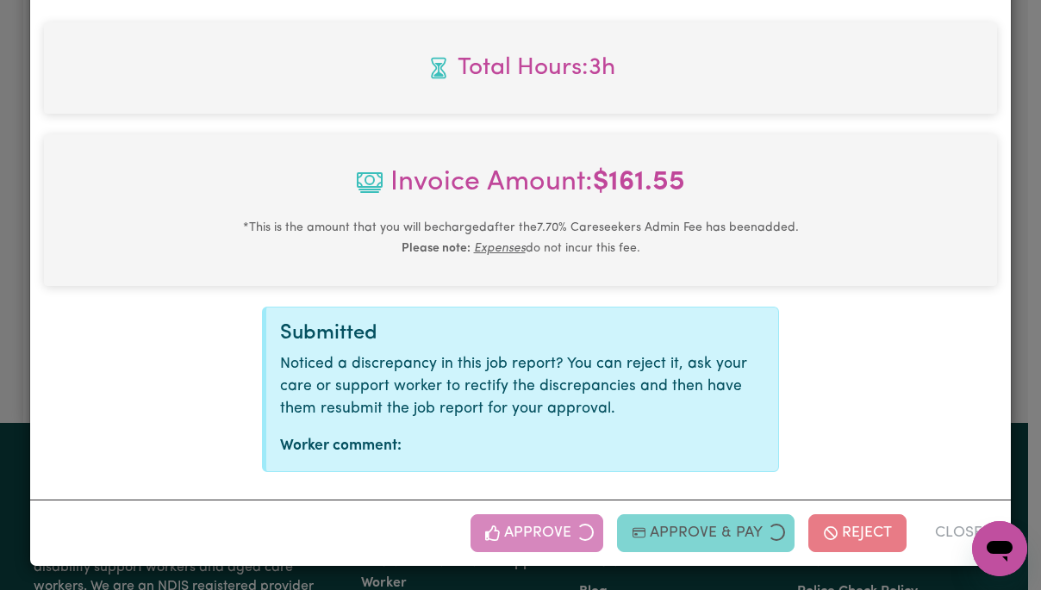
scroll to position [459, 0]
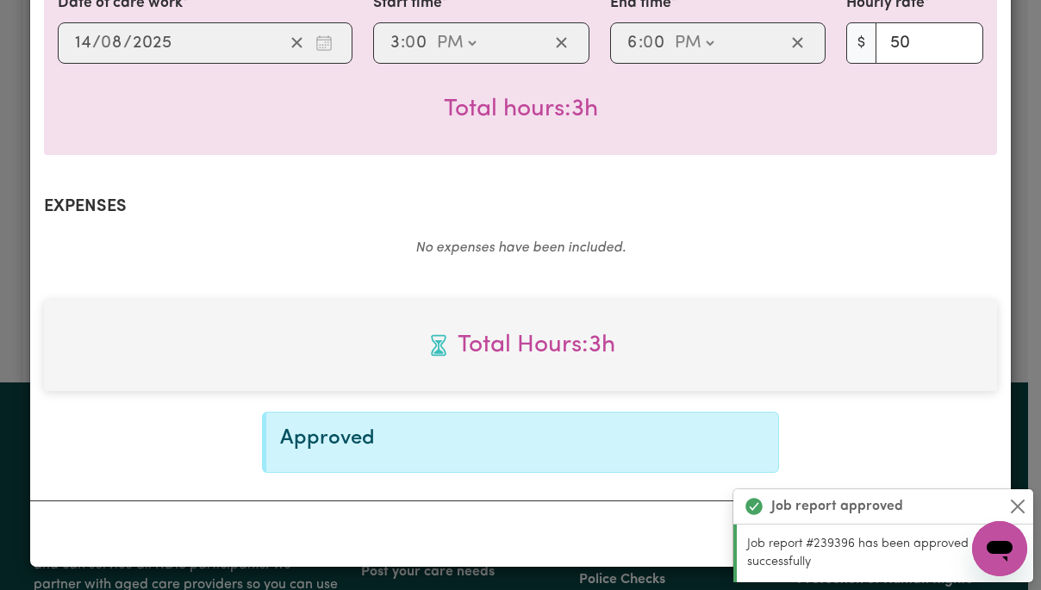
click at [885, 466] on div "Total Hours: 3h Approved" at bounding box center [520, 386] width 953 height 173
click at [1022, 509] on button "Close" at bounding box center [1018, 506] width 21 height 21
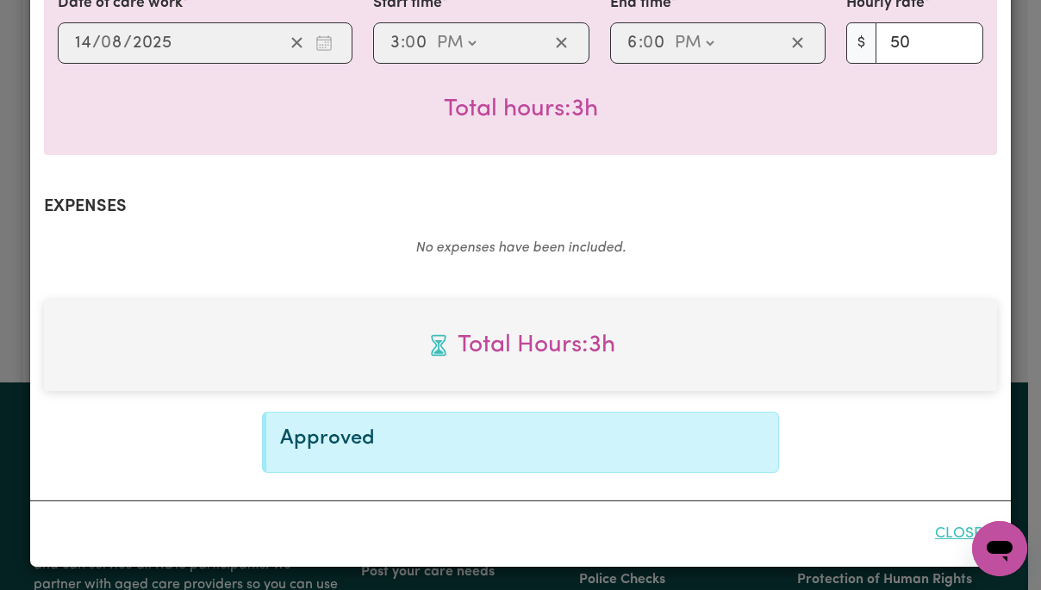
click at [950, 534] on button "Close" at bounding box center [959, 534] width 77 height 38
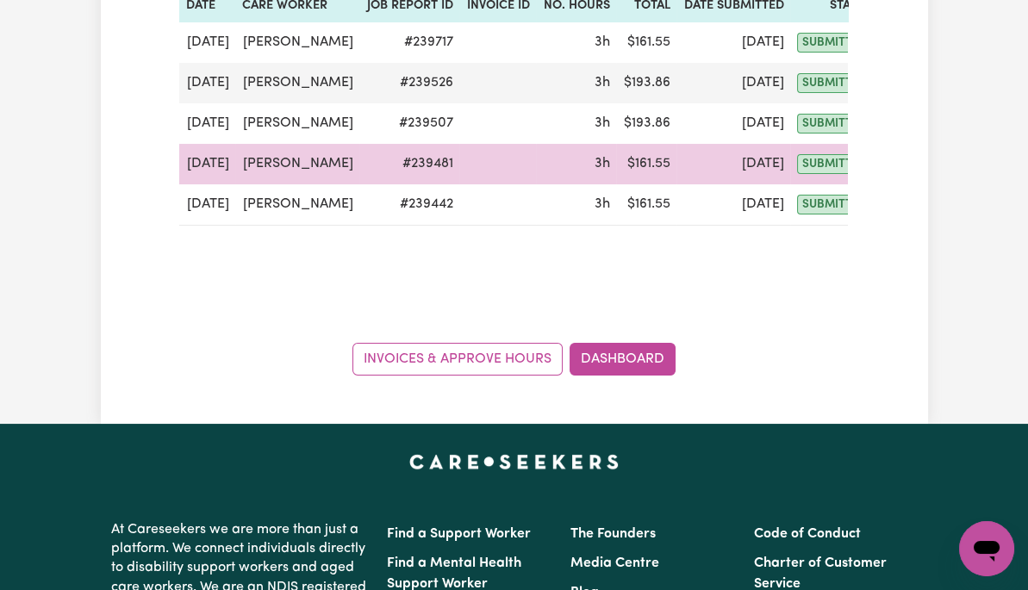
click at [885, 203] on button "Actions" at bounding box center [918, 204] width 67 height 27
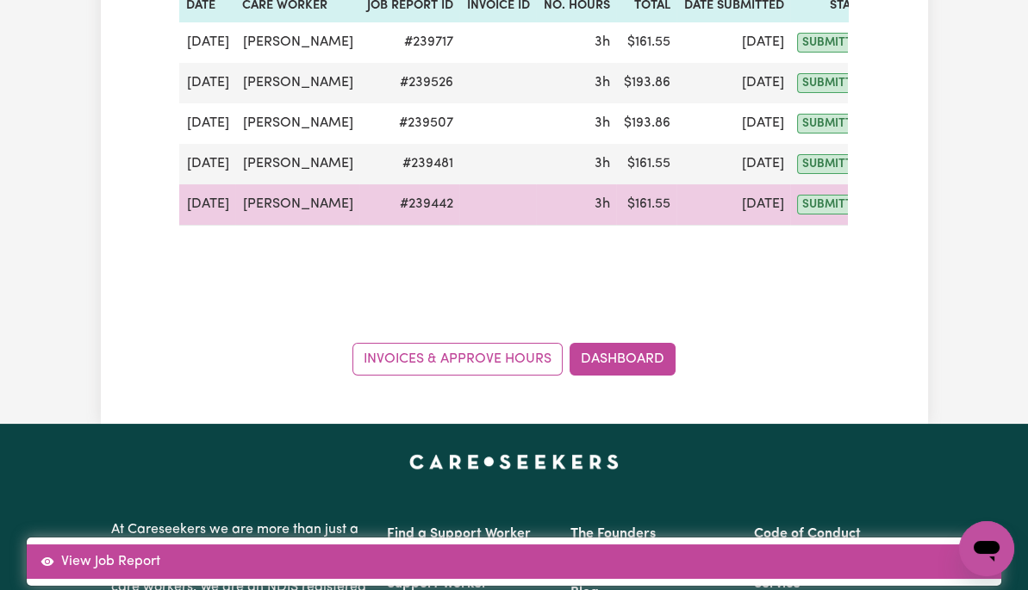
click at [919, 545] on link "View Job Report" at bounding box center [514, 562] width 975 height 34
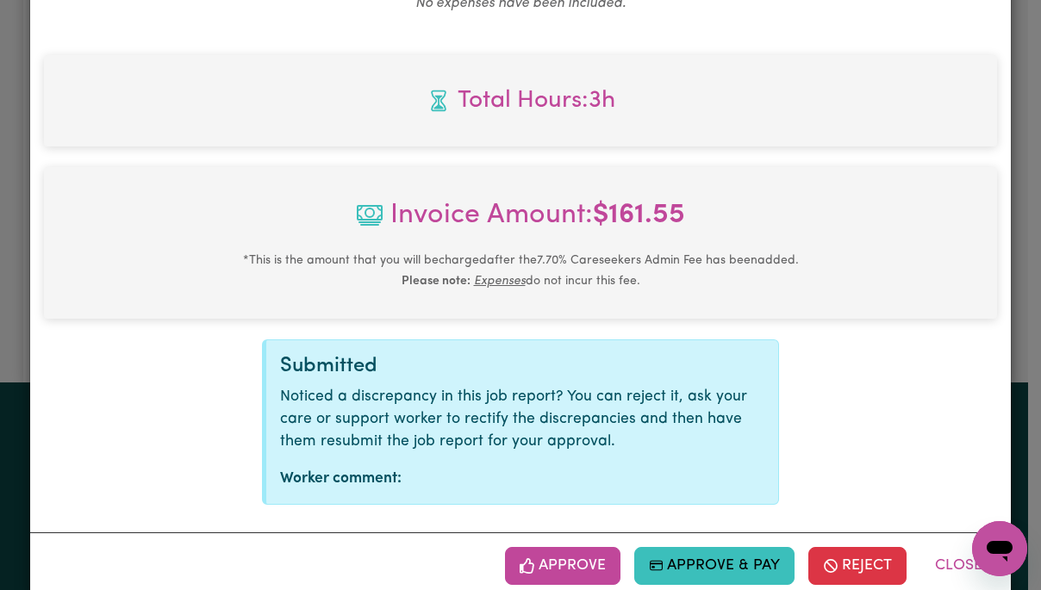
scroll to position [737, 0]
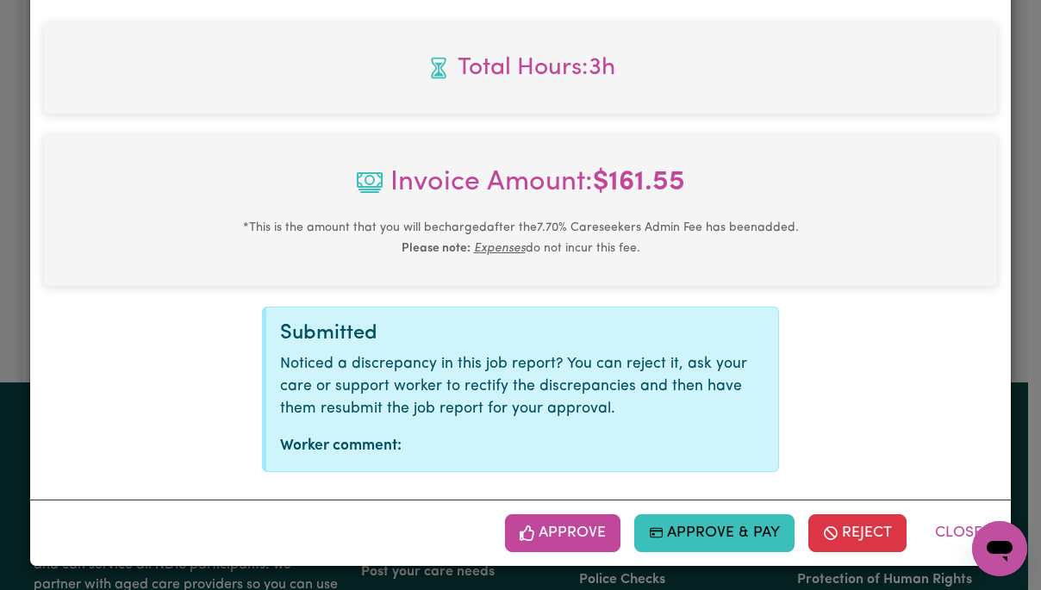
click at [579, 530] on button "Approve" at bounding box center [562, 534] width 115 height 38
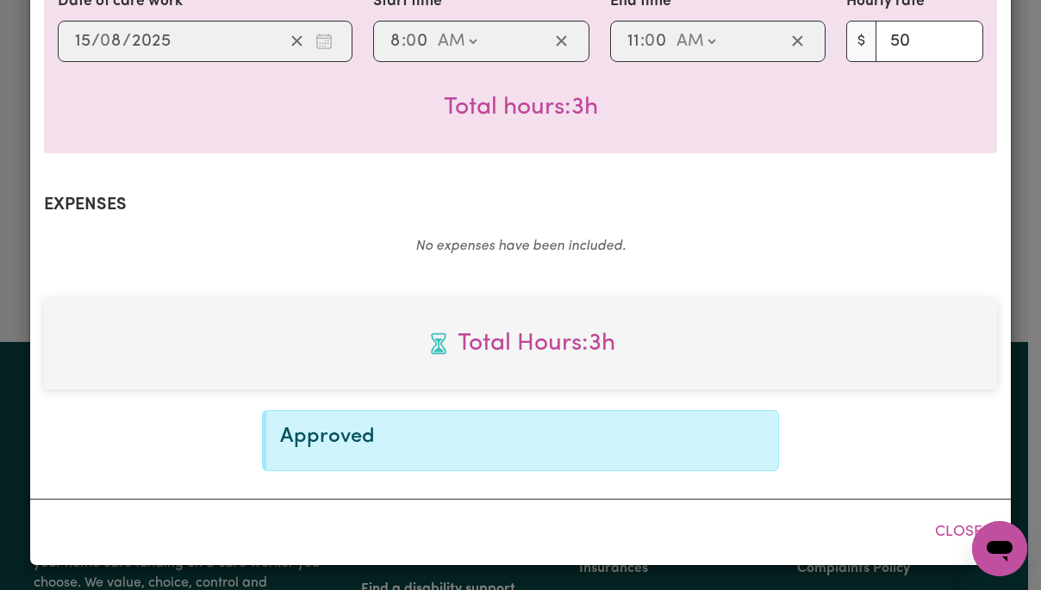
scroll to position [459, 0]
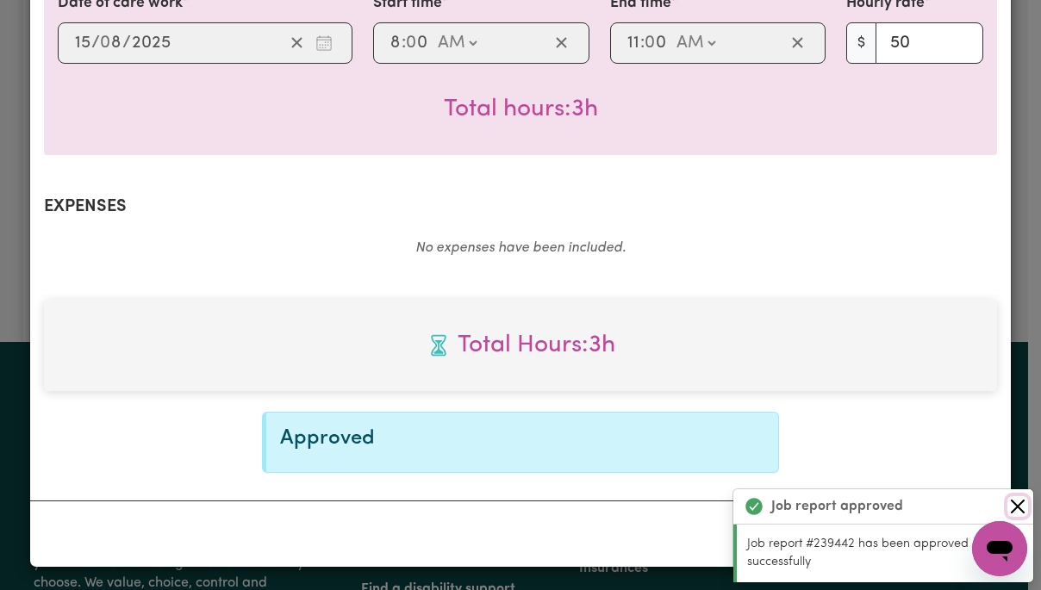
click at [1027, 502] on button "Close" at bounding box center [1018, 506] width 21 height 21
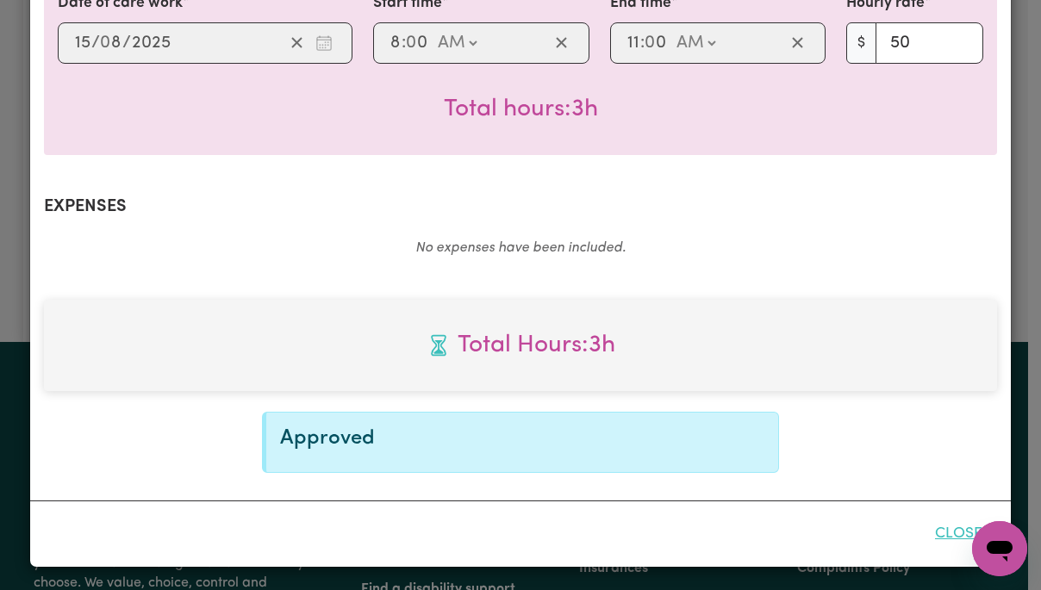
click at [952, 534] on button "Close" at bounding box center [959, 534] width 77 height 38
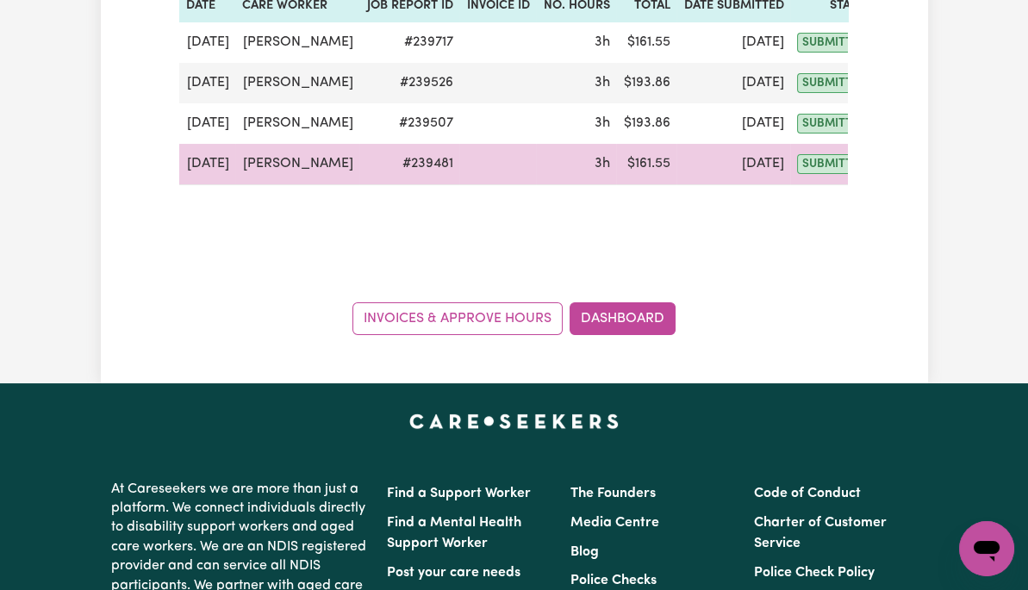
click at [885, 165] on button "Actions" at bounding box center [918, 164] width 67 height 27
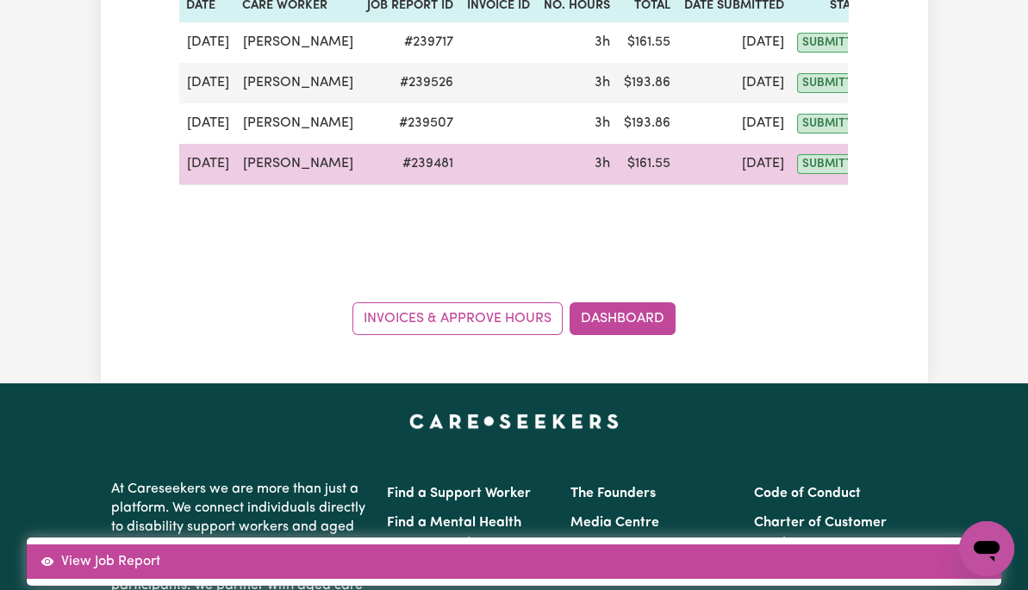
click at [914, 545] on link "View Job Report" at bounding box center [514, 562] width 975 height 34
select select "pm"
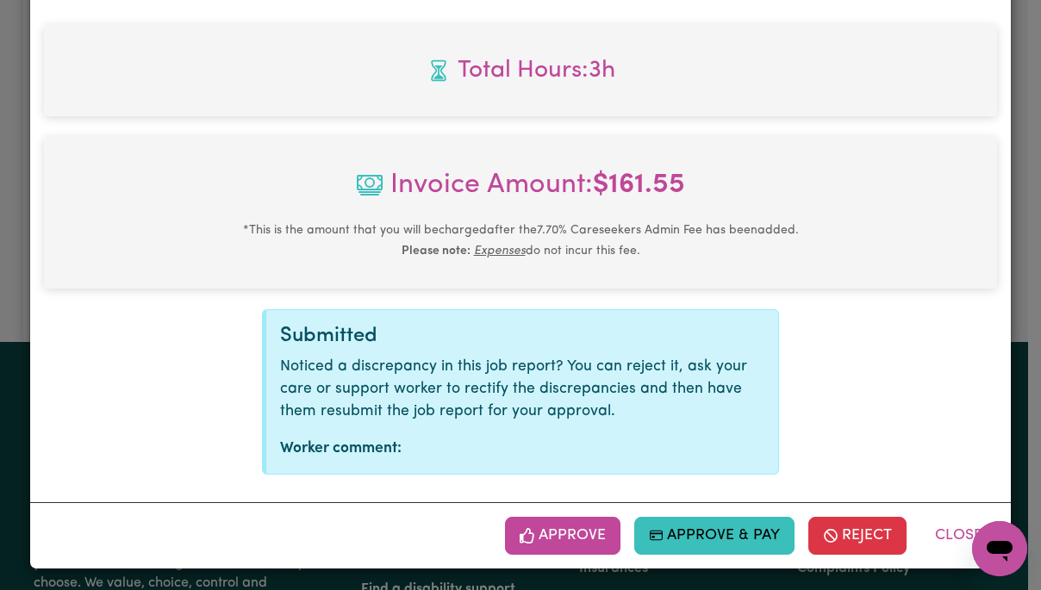
scroll to position [737, 0]
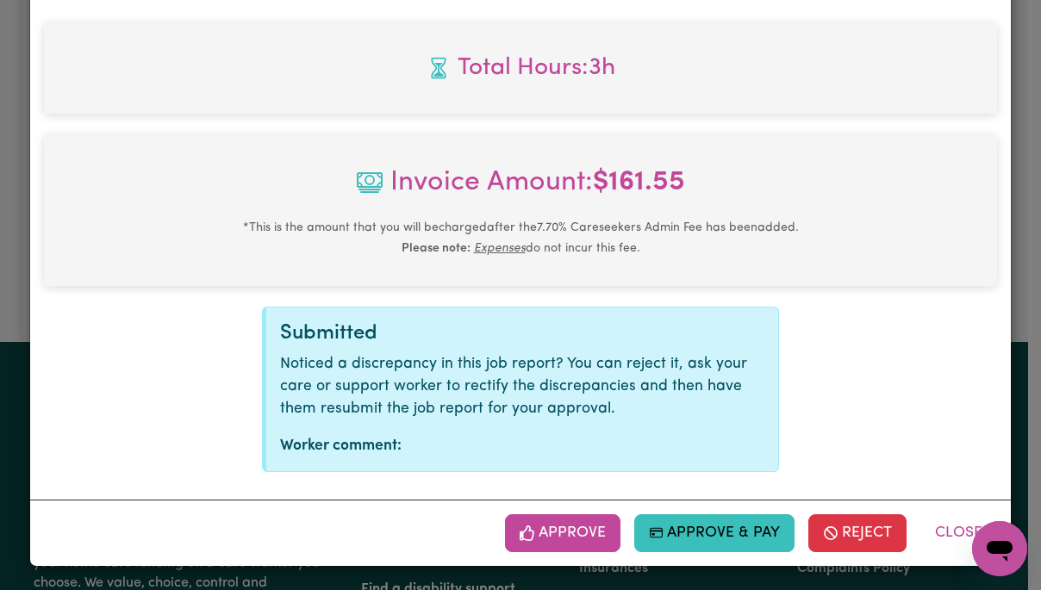
click at [569, 535] on button "Approve" at bounding box center [562, 534] width 115 height 38
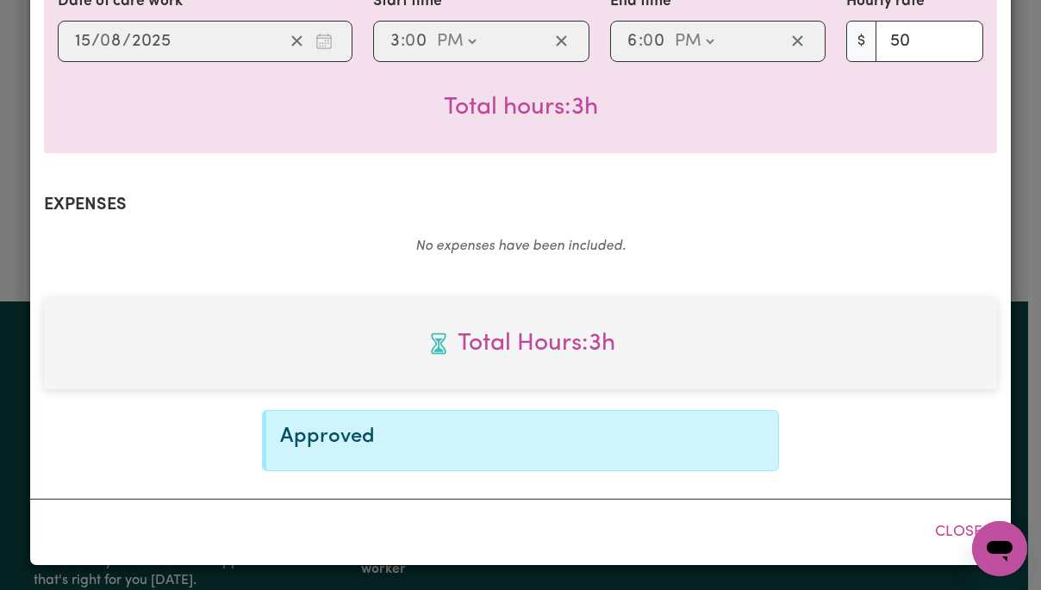
scroll to position [459, 0]
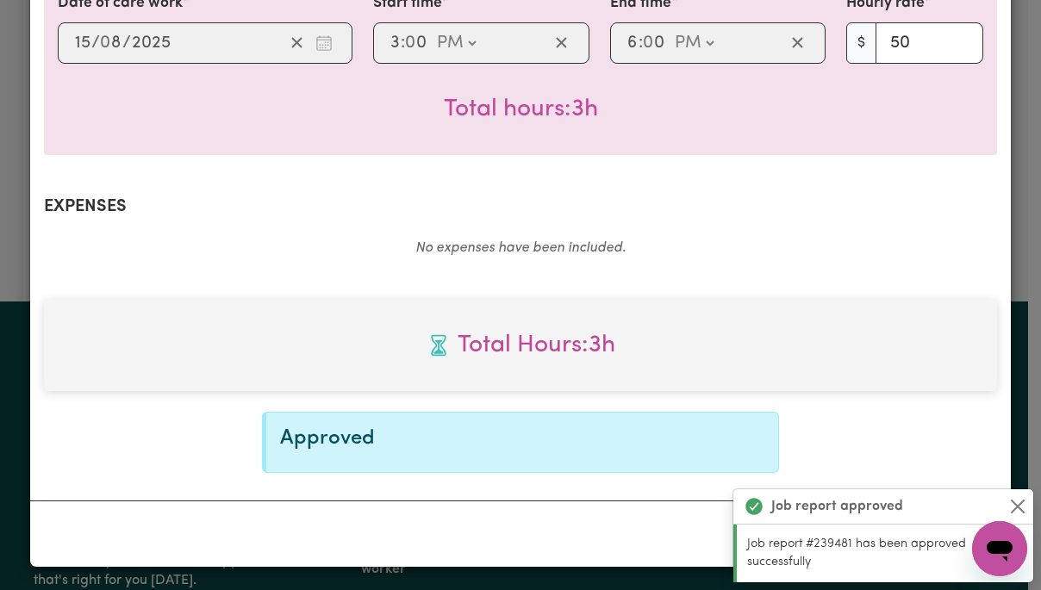
click at [1015, 508] on button "Close" at bounding box center [1018, 506] width 21 height 21
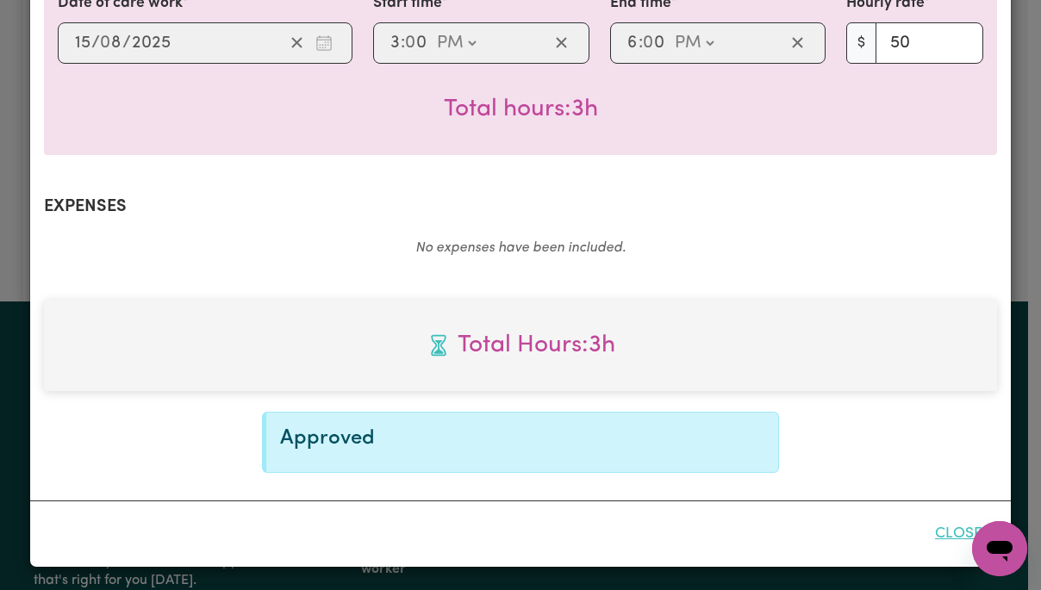
click at [952, 530] on button "Close" at bounding box center [959, 534] width 77 height 38
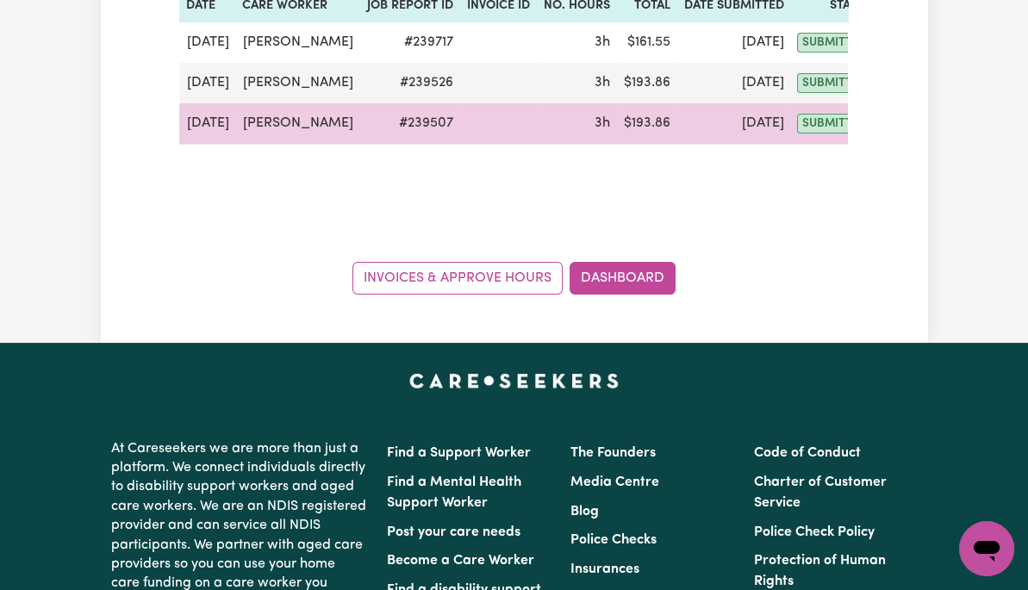
click at [885, 128] on button "Actions" at bounding box center [918, 123] width 67 height 27
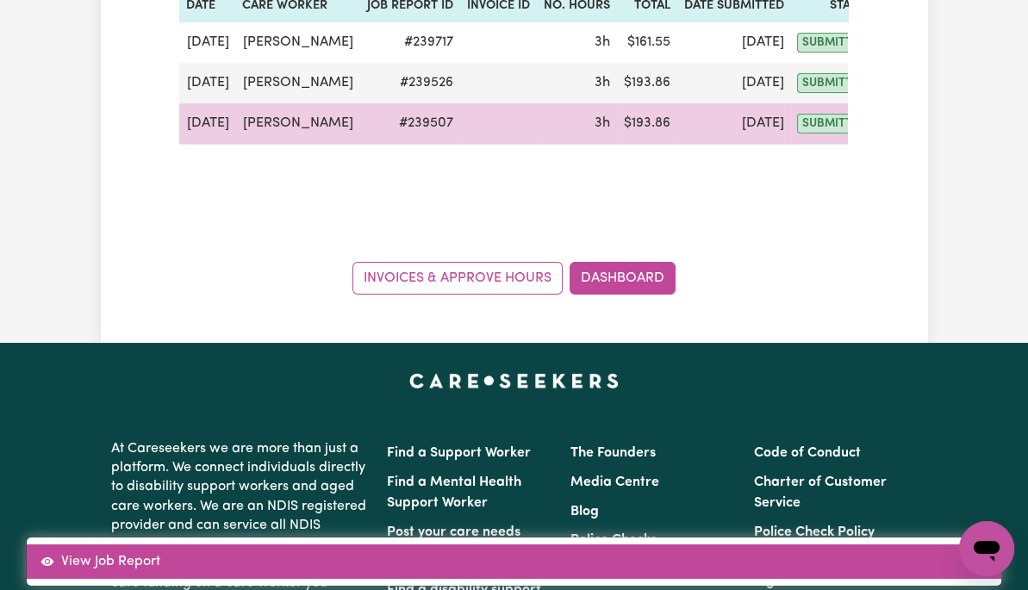
click at [922, 545] on link "View Job Report" at bounding box center [514, 562] width 975 height 34
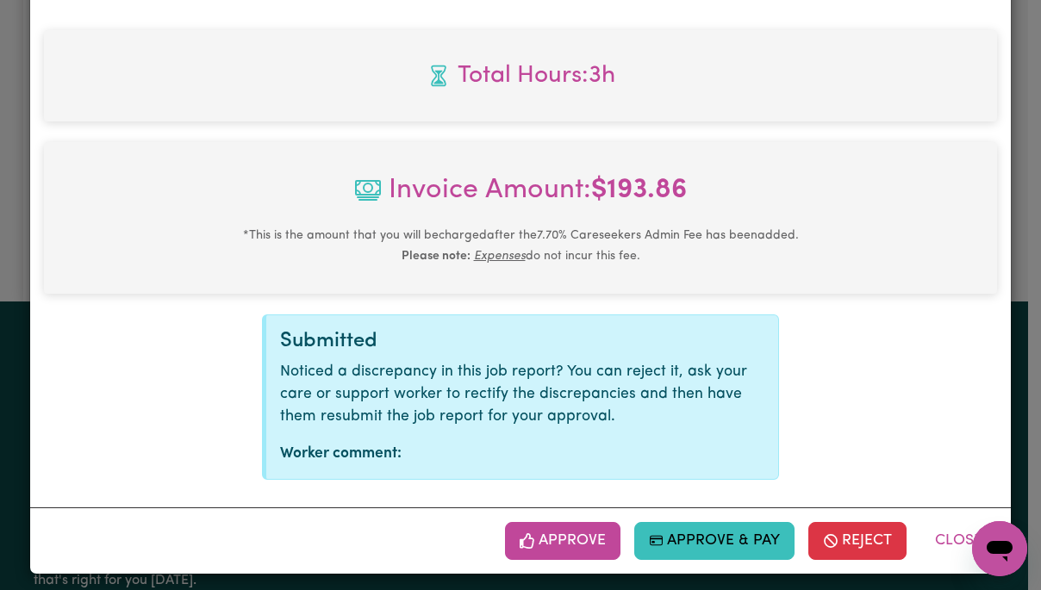
scroll to position [734, 0]
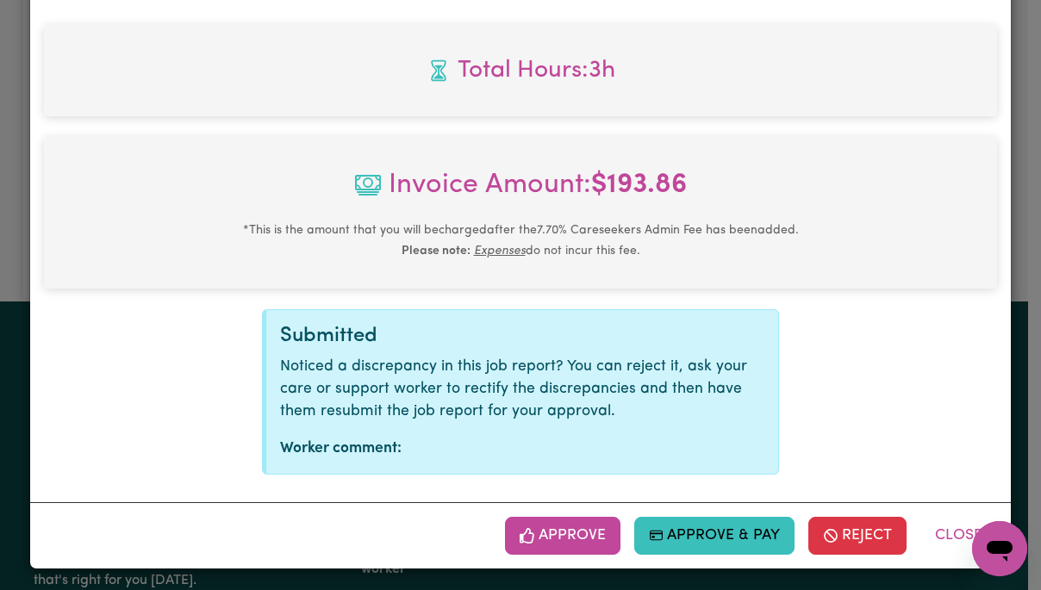
click at [581, 541] on button "Approve" at bounding box center [562, 536] width 115 height 38
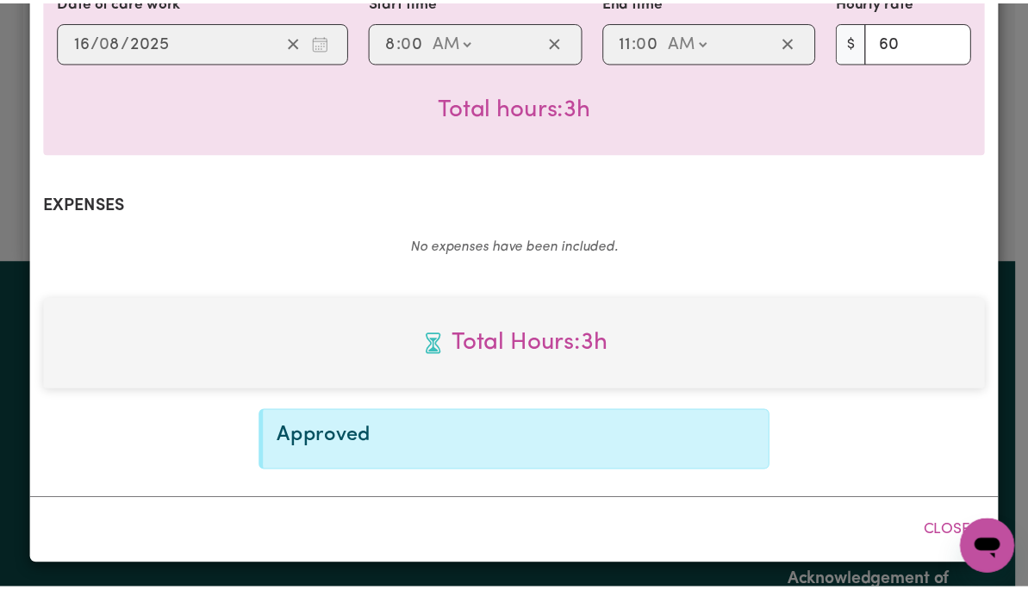
scroll to position [459, 0]
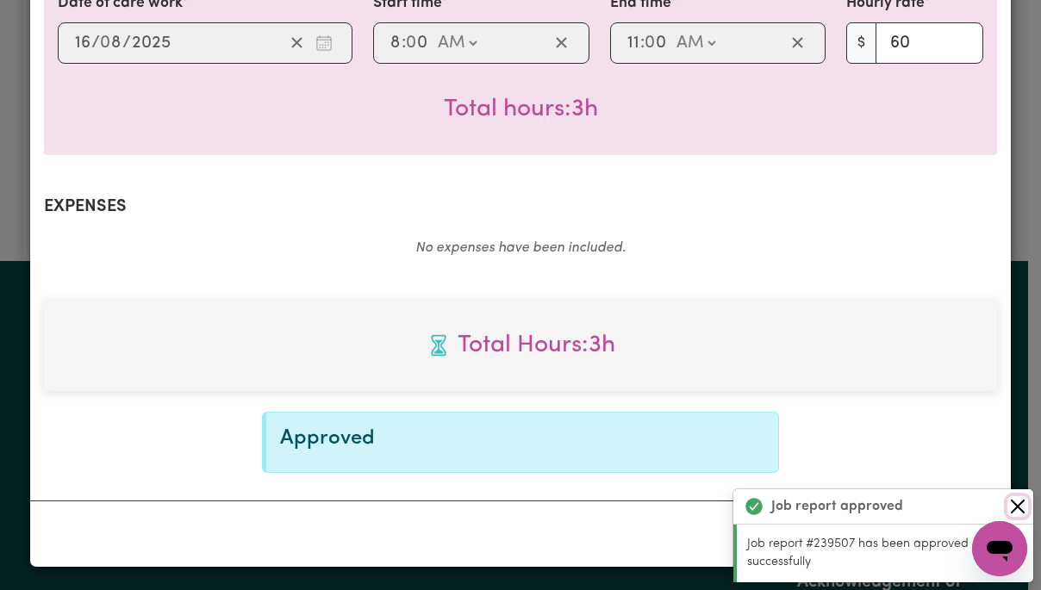
click at [1019, 505] on button "Close" at bounding box center [1018, 506] width 21 height 21
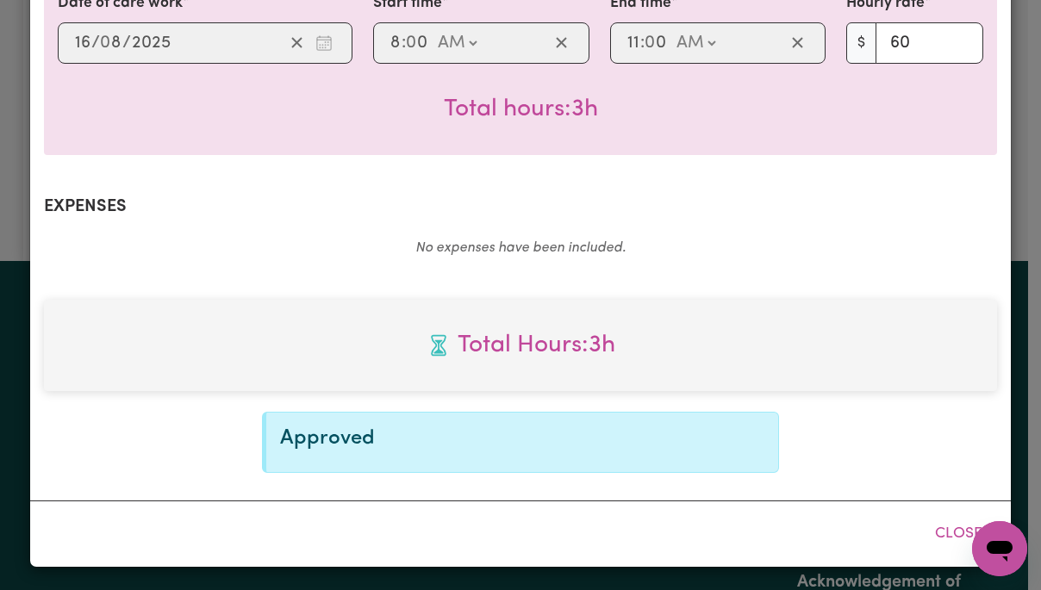
click at [947, 536] on button "Close" at bounding box center [959, 534] width 77 height 38
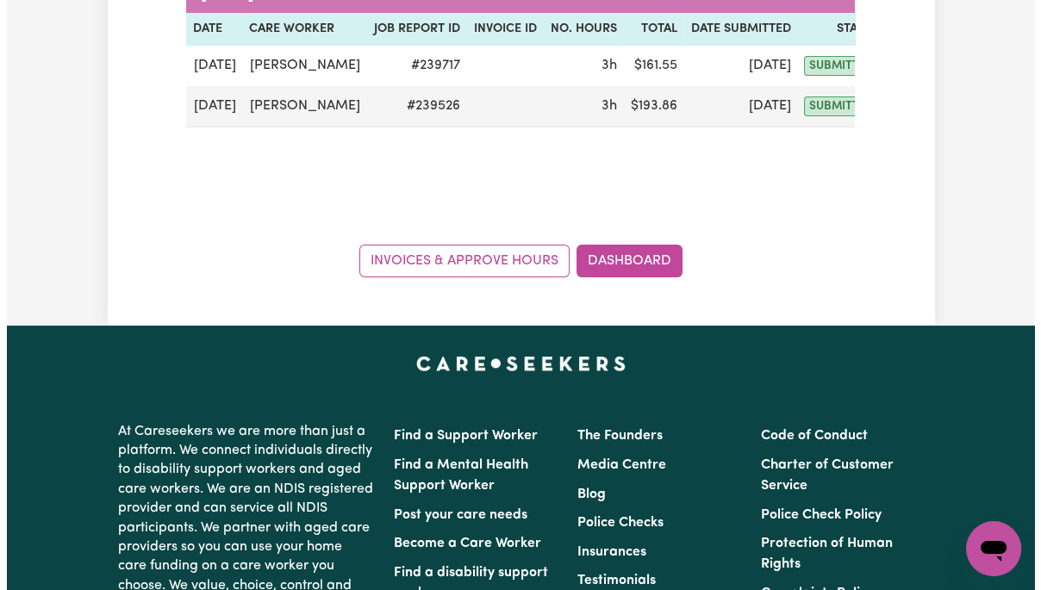
scroll to position [324, 0]
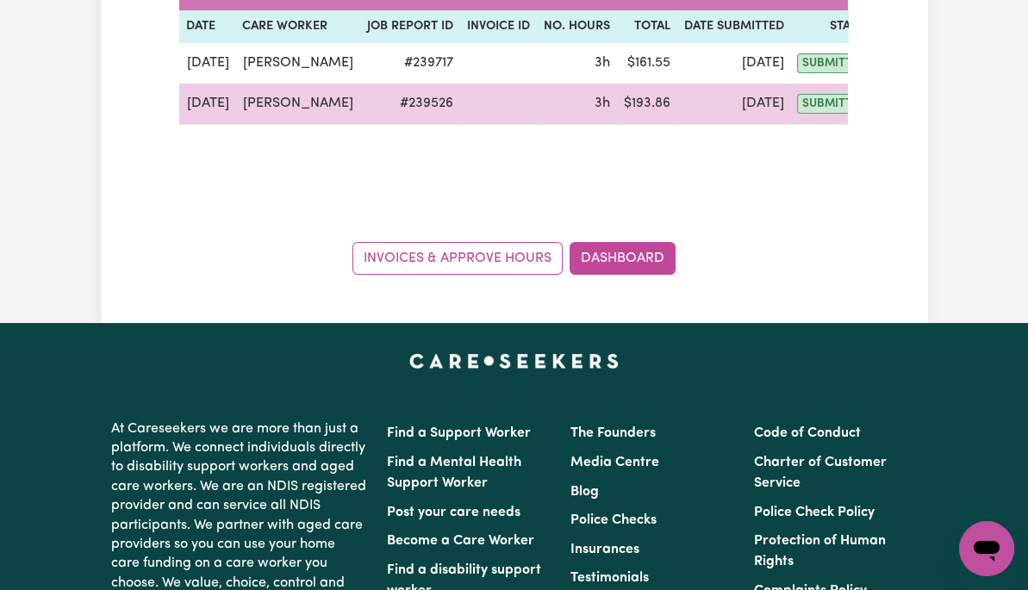
click at [885, 106] on button "Actions" at bounding box center [918, 103] width 67 height 27
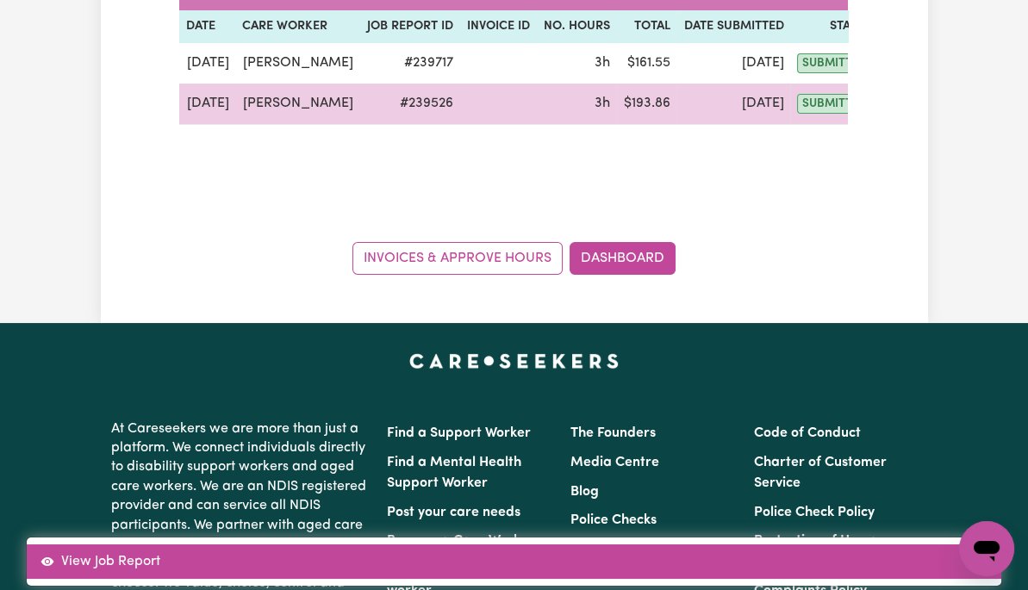
click at [941, 545] on link "View Job Report" at bounding box center [514, 562] width 975 height 34
select select "pm"
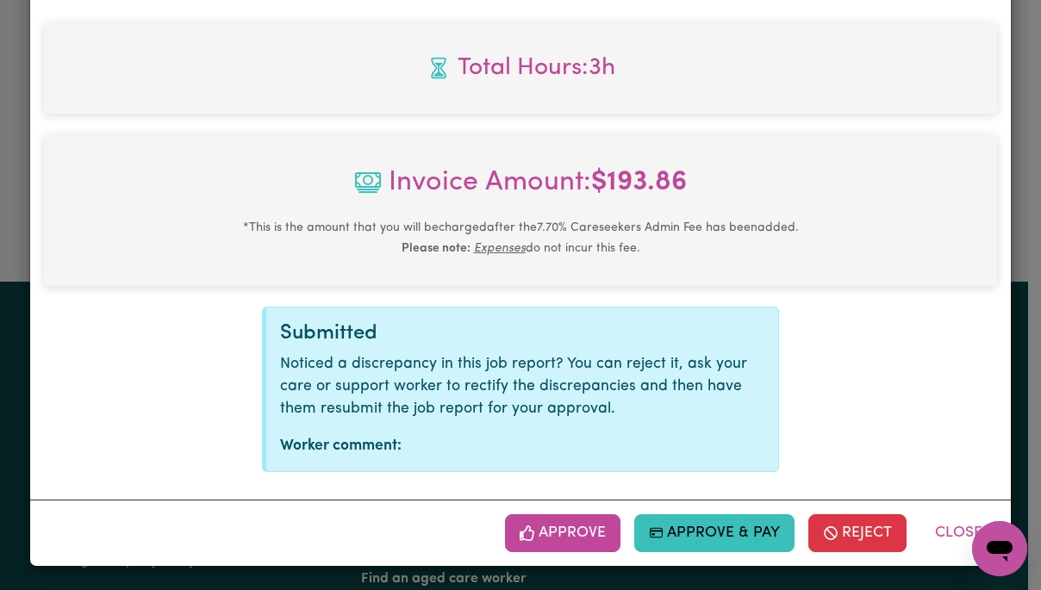
scroll to position [737, 0]
click at [580, 534] on button "Approve" at bounding box center [562, 534] width 115 height 38
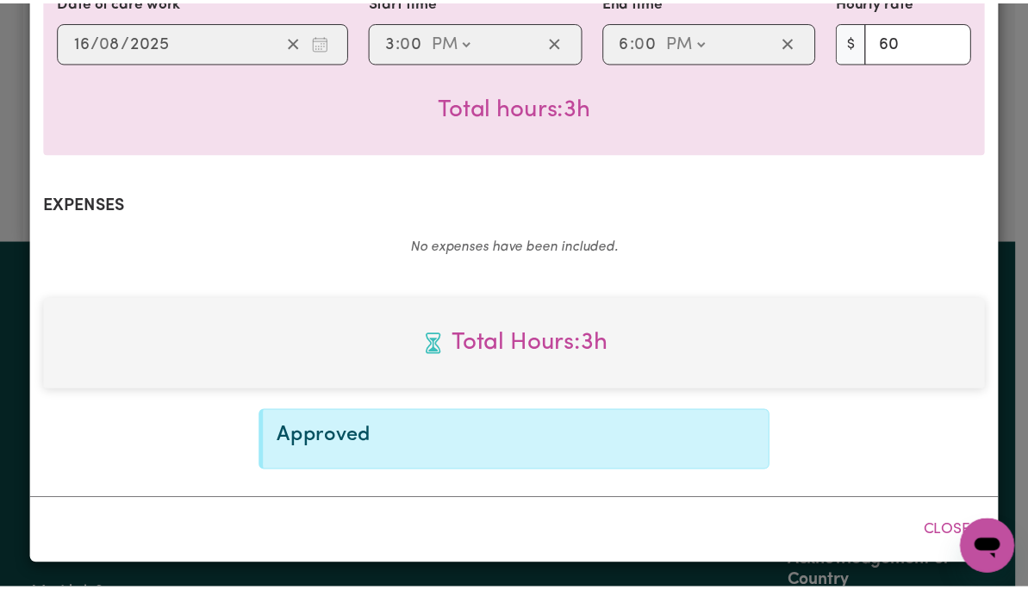
scroll to position [459, 0]
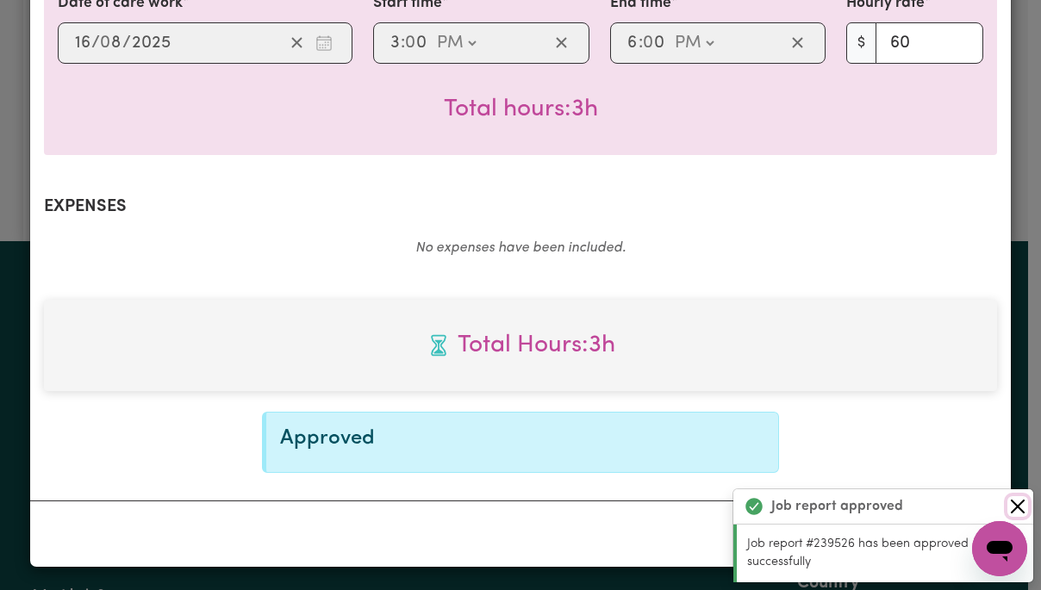
click at [1018, 505] on button "Close" at bounding box center [1018, 506] width 21 height 21
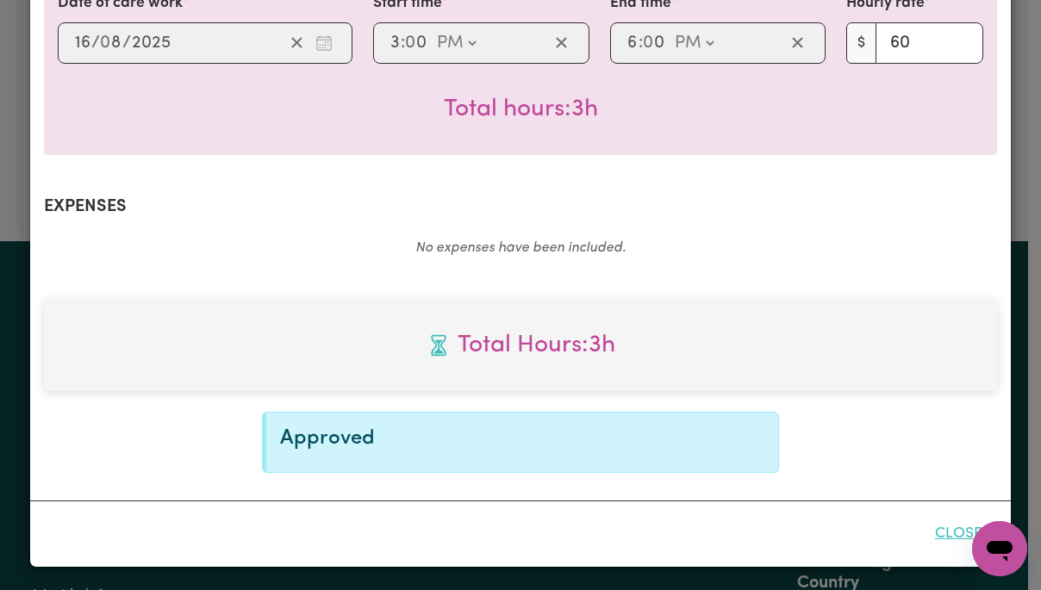
click at [953, 533] on button "Close" at bounding box center [959, 534] width 77 height 38
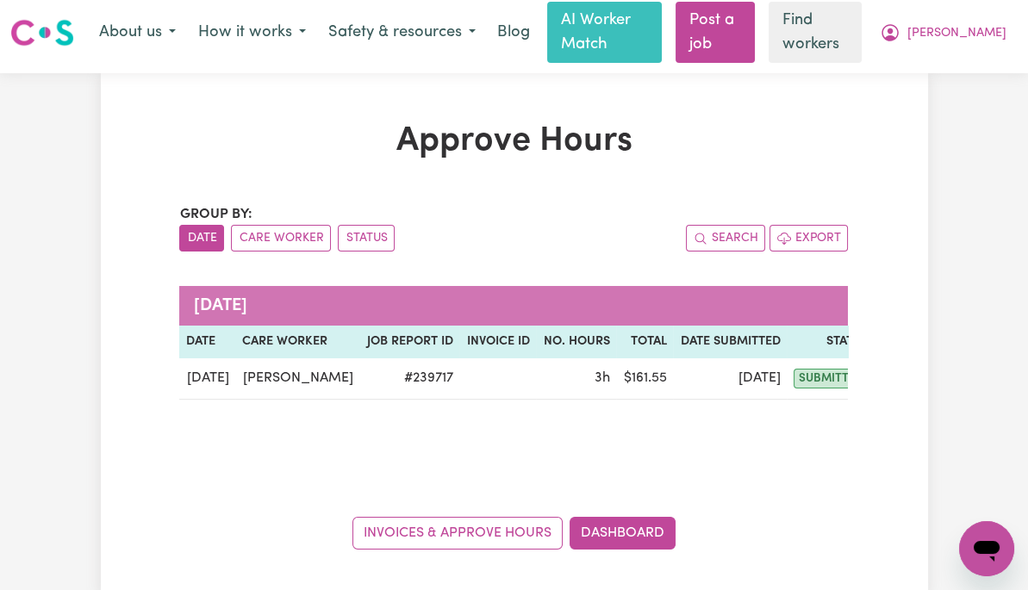
scroll to position [0, 0]
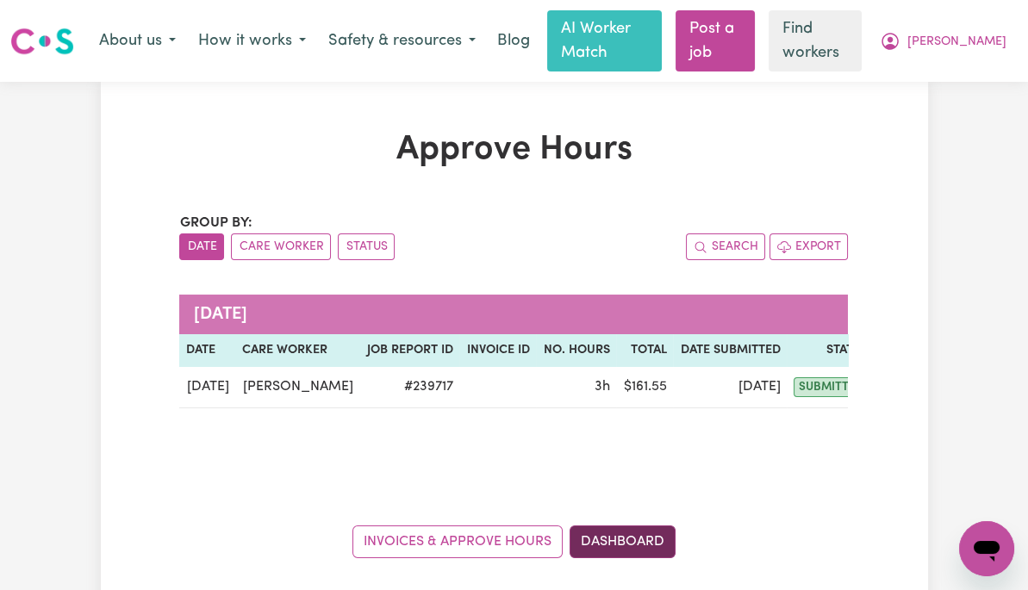
click at [629, 526] on link "Dashboard" at bounding box center [623, 542] width 106 height 33
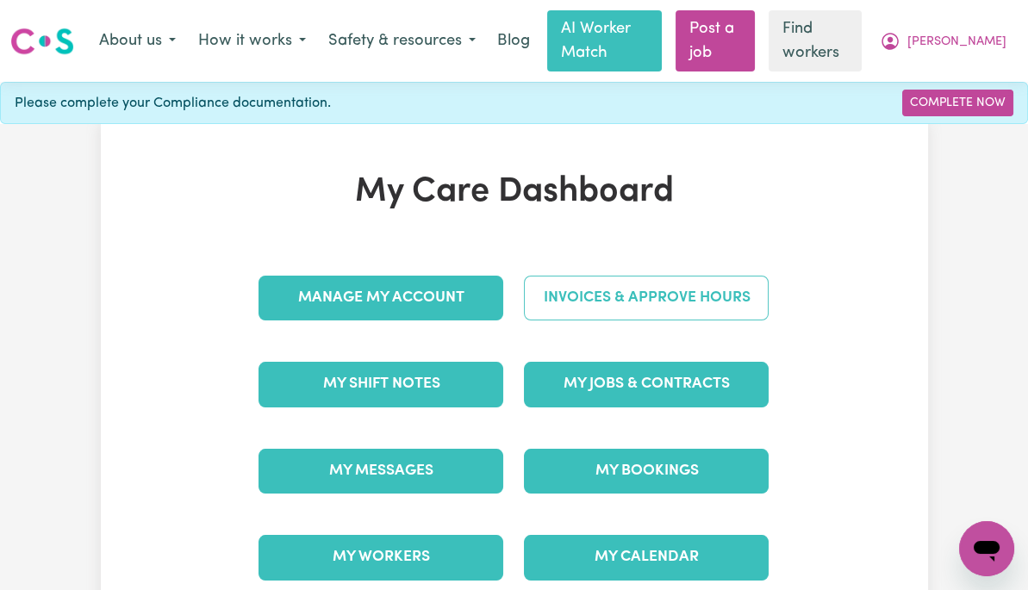
click at [747, 296] on link "Invoices & Approve Hours" at bounding box center [646, 298] width 245 height 45
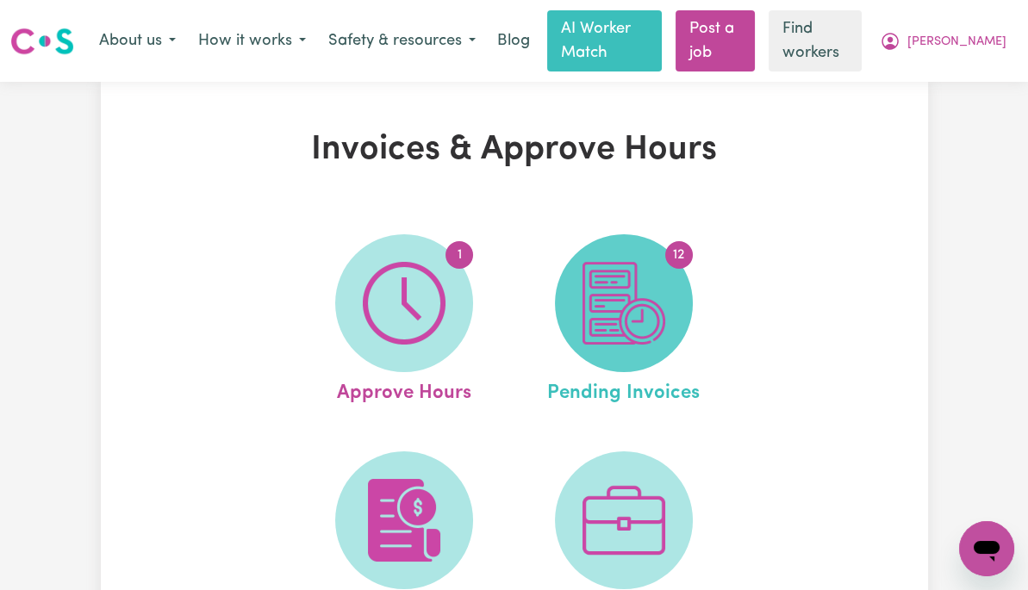
click at [650, 303] on img at bounding box center [624, 303] width 83 height 83
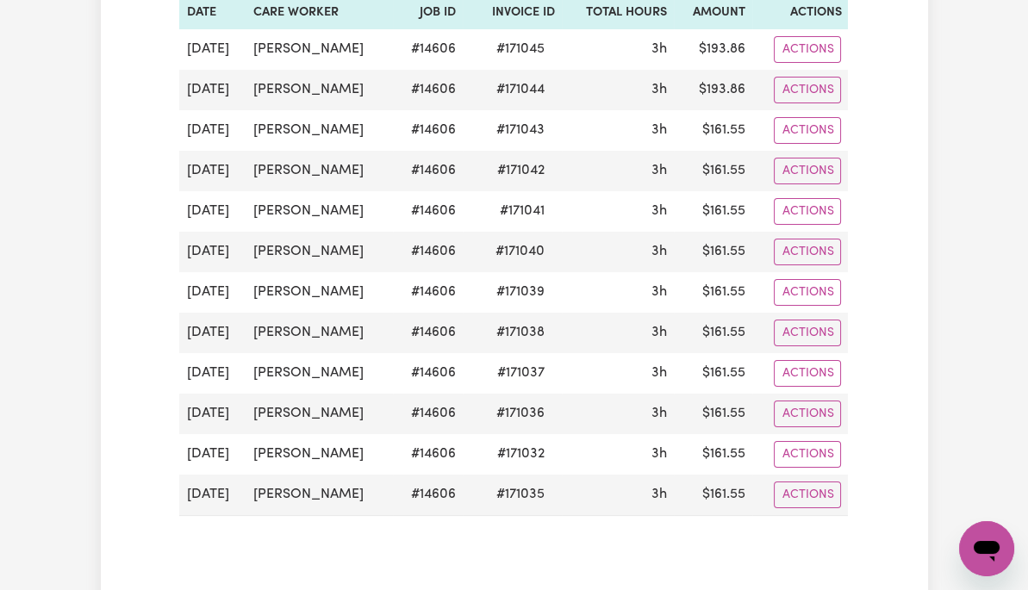
scroll to position [302, 0]
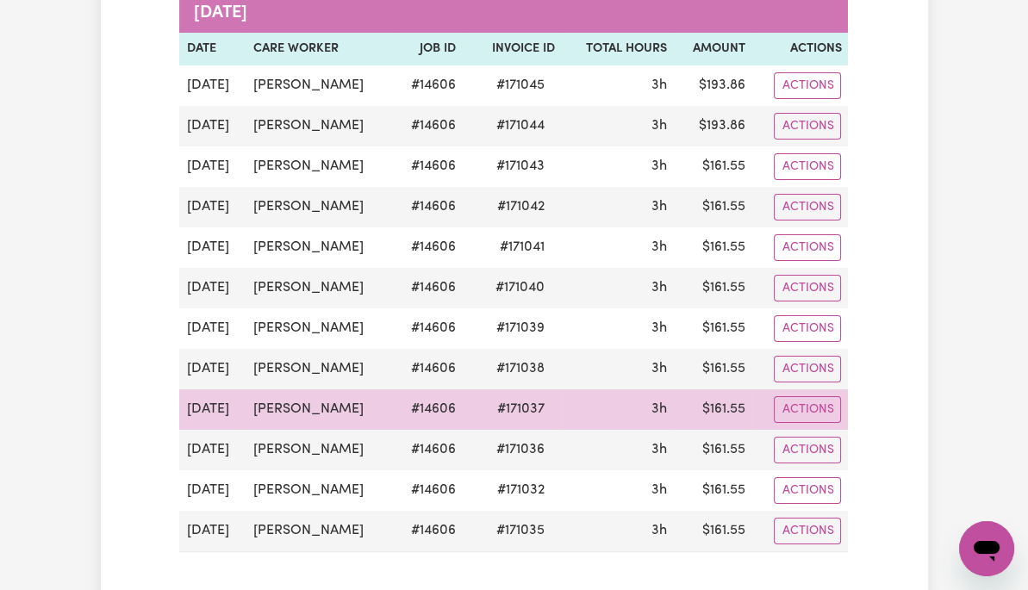
click at [246, 408] on td "[PERSON_NAME]" at bounding box center [319, 410] width 147 height 41
